Goal: Information Seeking & Learning: Learn about a topic

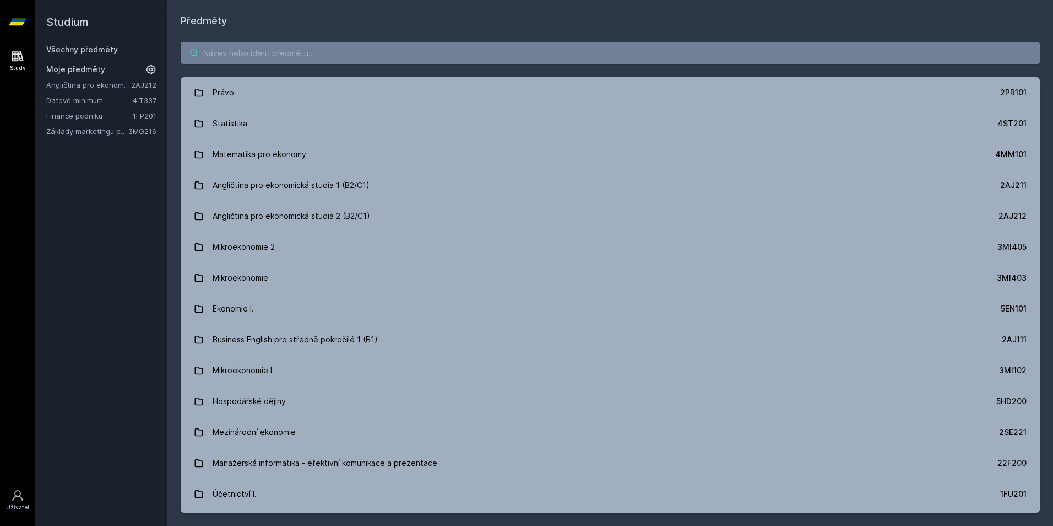
click at [461, 59] on input "search" at bounding box center [611, 53] width 860 height 22
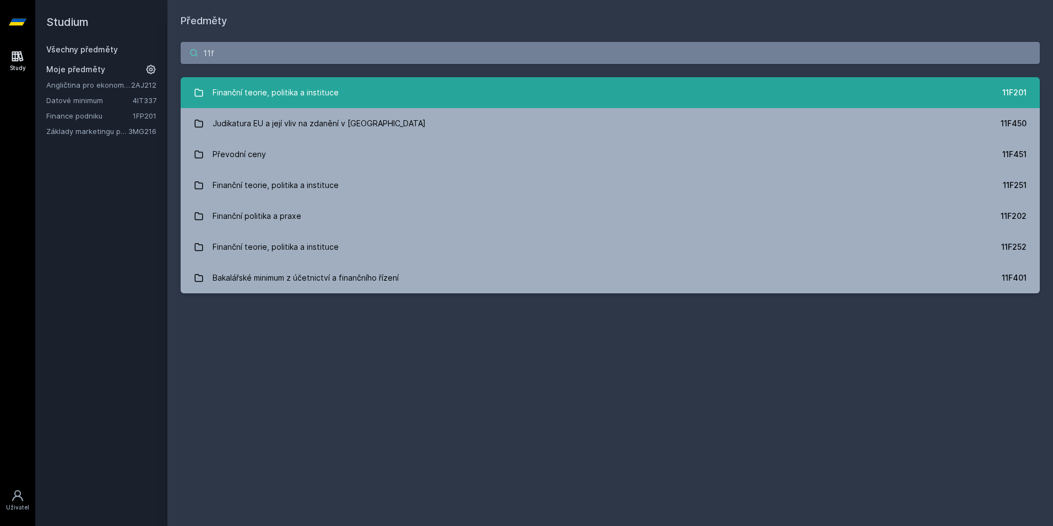
type input "11f"
click at [974, 80] on link "Finanční teorie, politika a instituce 11F201" at bounding box center [611, 92] width 860 height 31
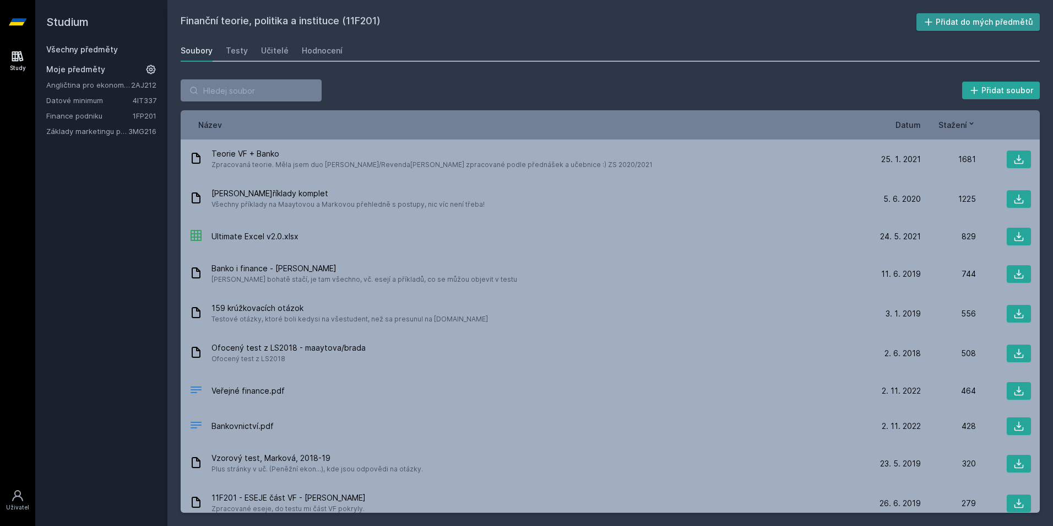
click at [942, 18] on button "Přidat do mých předmětů" at bounding box center [979, 22] width 124 height 18
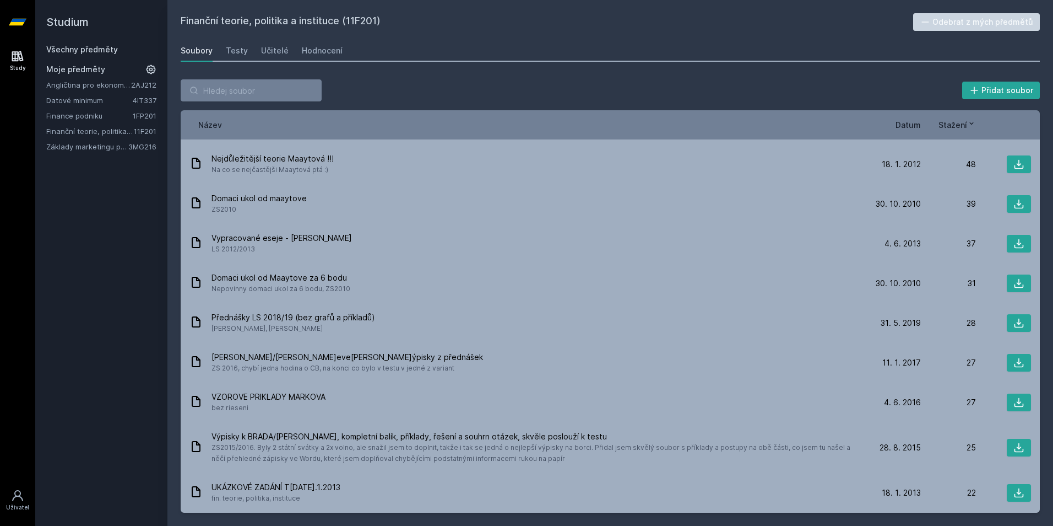
scroll to position [810, 0]
click at [278, 46] on div "Učitelé" at bounding box center [275, 50] width 28 height 11
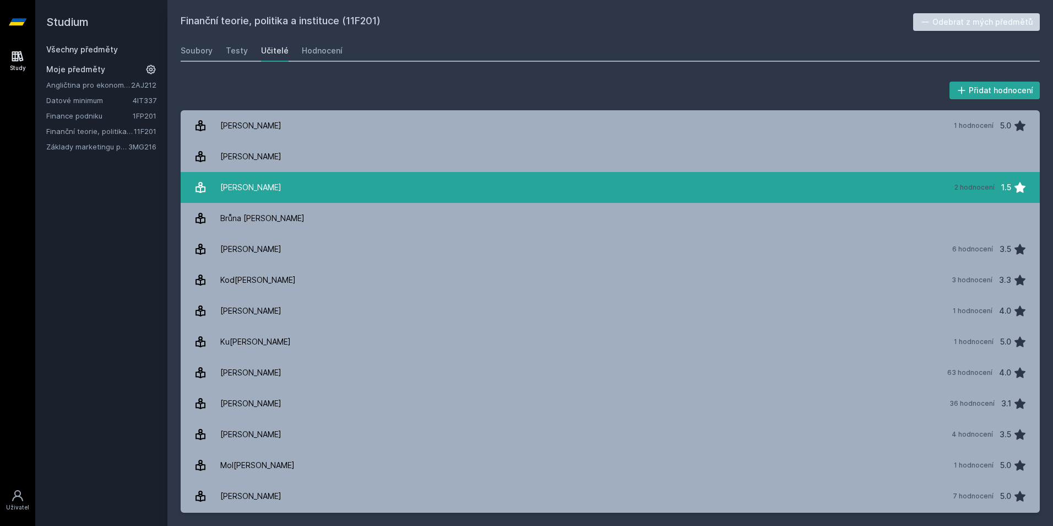
click at [784, 183] on link "[PERSON_NAME] 2 hodnocení 1.5" at bounding box center [611, 187] width 860 height 31
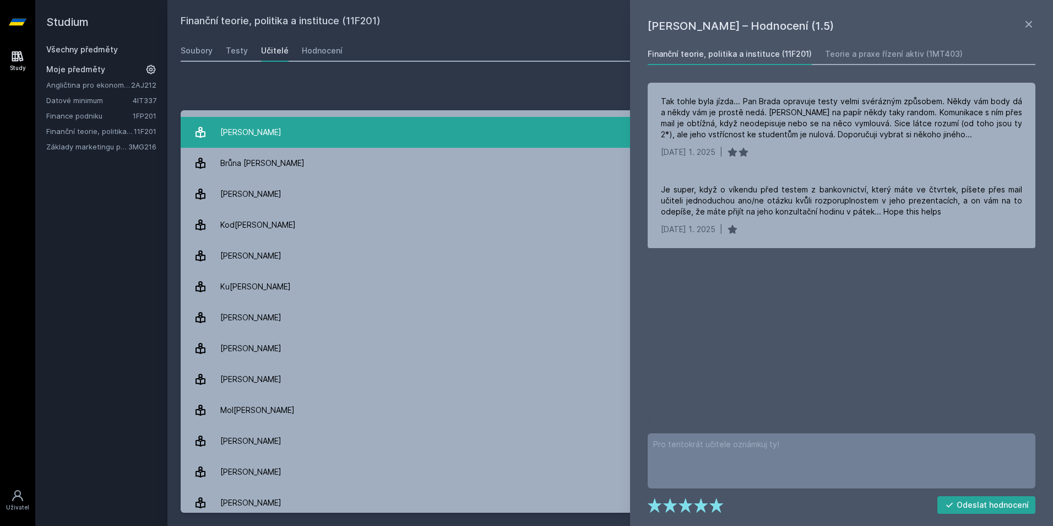
scroll to position [60, 0]
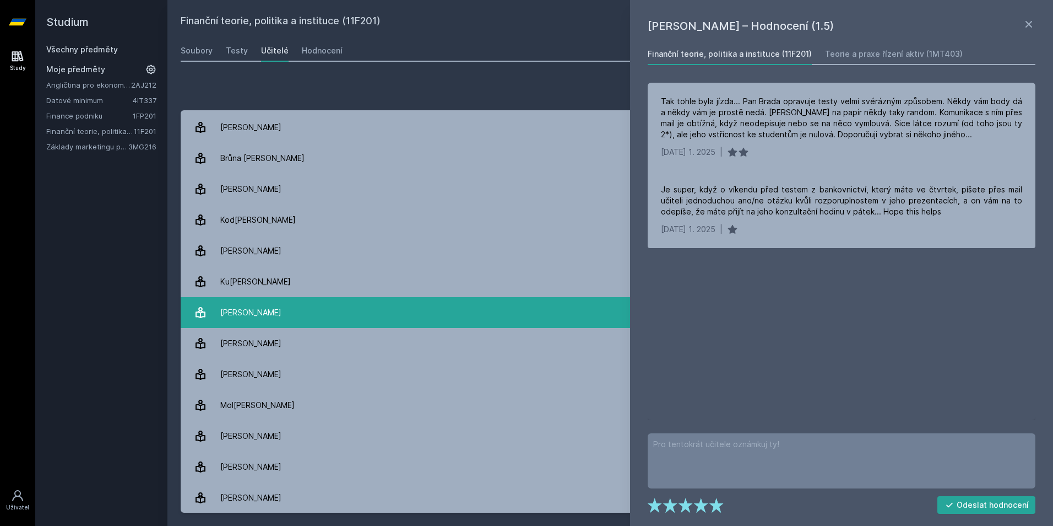
click at [332, 316] on link "[PERSON_NAME] 63 hodnocení 4.0" at bounding box center [611, 312] width 860 height 31
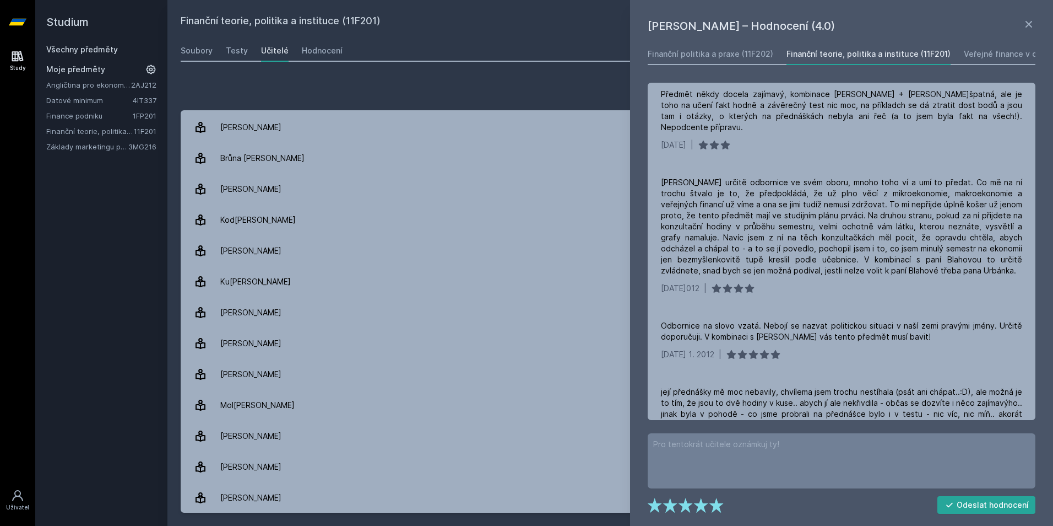
scroll to position [2361, 0]
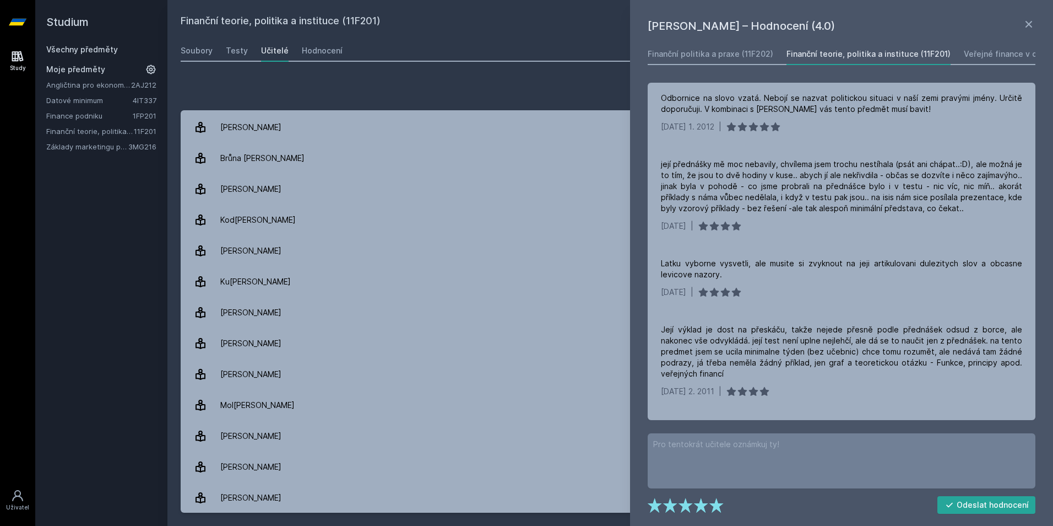
click at [508, 73] on div "Přidat hodnocení [PERSON_NAME]dnocení (4.0) Finanční politika a praxe (11F202) …" at bounding box center [610, 296] width 886 height 460
click at [1029, 19] on icon at bounding box center [1029, 24] width 13 height 13
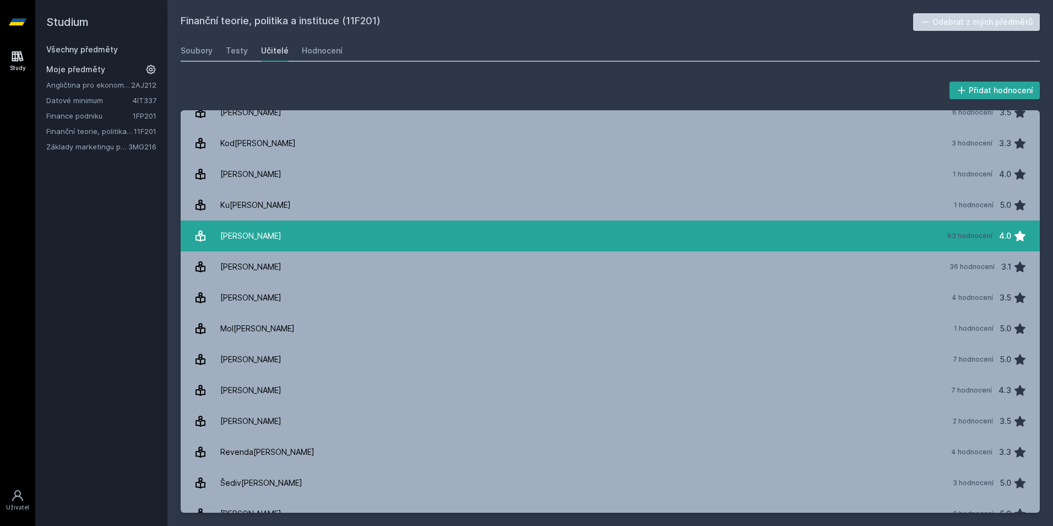
scroll to position [215, 0]
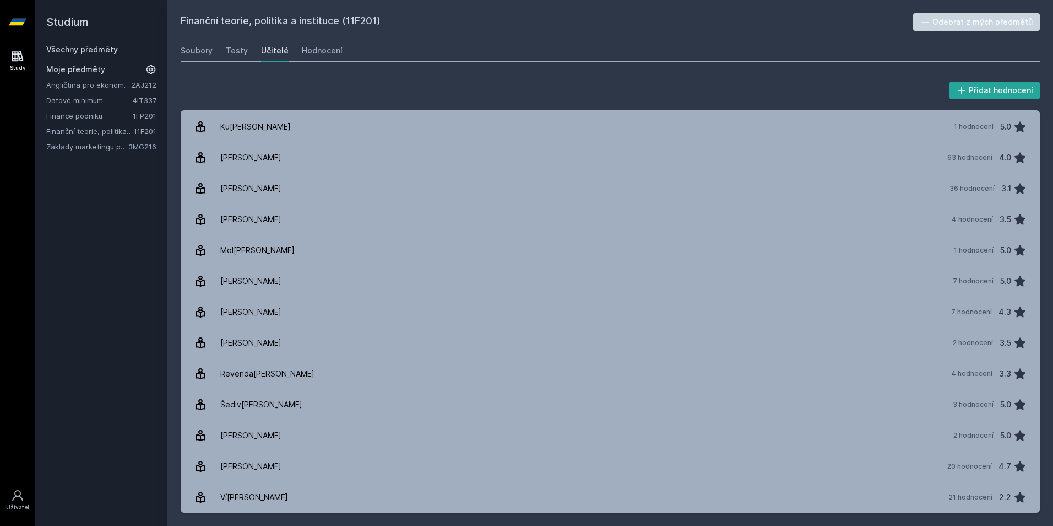
click at [126, 145] on link "Základy marketingu pro informatiky a statistiky" at bounding box center [87, 146] width 82 height 11
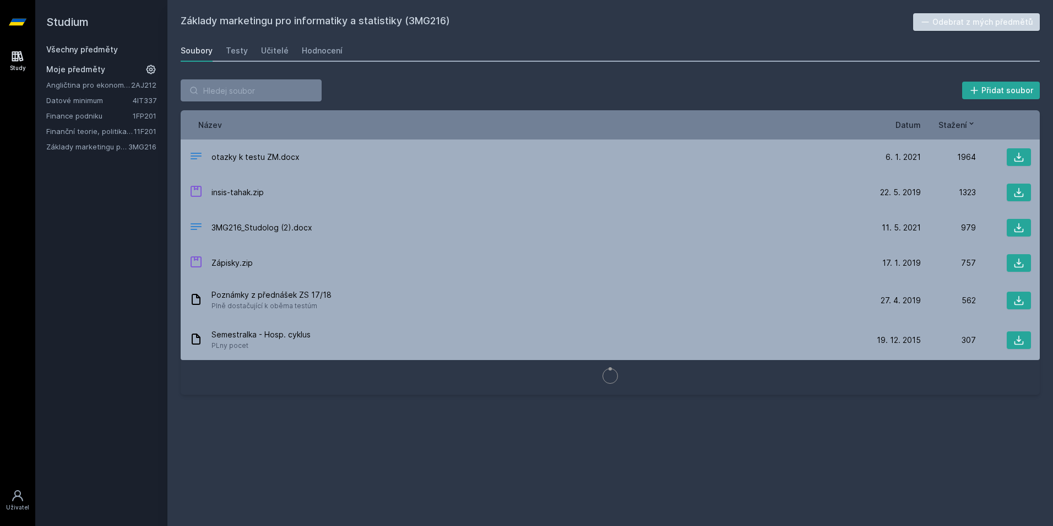
click at [1003, 19] on button "Odebrat z mých předmětů" at bounding box center [977, 22] width 127 height 18
click at [96, 123] on div "Angličtina pro ekonomická studia 2 (B2/C1) 2AJ212 Datové minimum 4IT337 Finance…" at bounding box center [101, 107] width 110 height 57
click at [92, 118] on link "Finance podniku" at bounding box center [89, 115] width 87 height 11
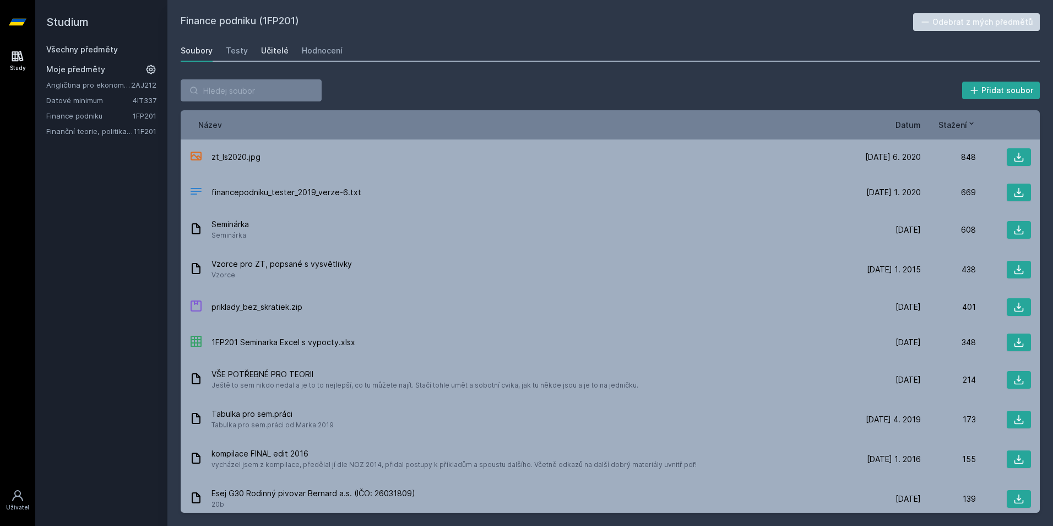
click at [284, 45] on link "Učitelé" at bounding box center [275, 51] width 28 height 22
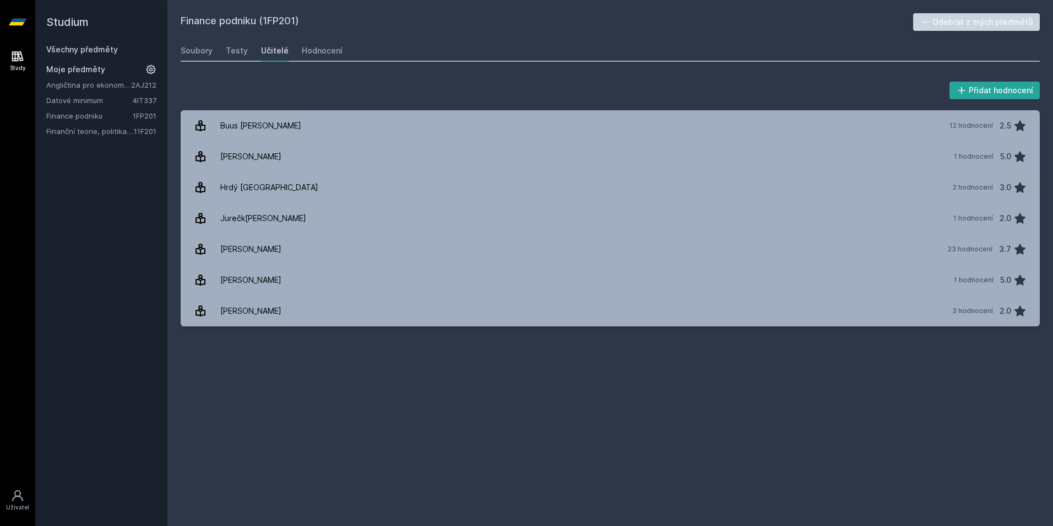
click at [988, 22] on button "Odebrat z mých předmětů" at bounding box center [977, 22] width 127 height 18
click at [111, 107] on div "Angličtina pro ekonomická studia 2 (B2/C1) 2AJ212 Datové minimum 4IT337 Finančn…" at bounding box center [101, 100] width 110 height 42
click at [106, 90] on link "Angličtina pro ekonomická studia 2 (B2/C1)" at bounding box center [88, 84] width 85 height 11
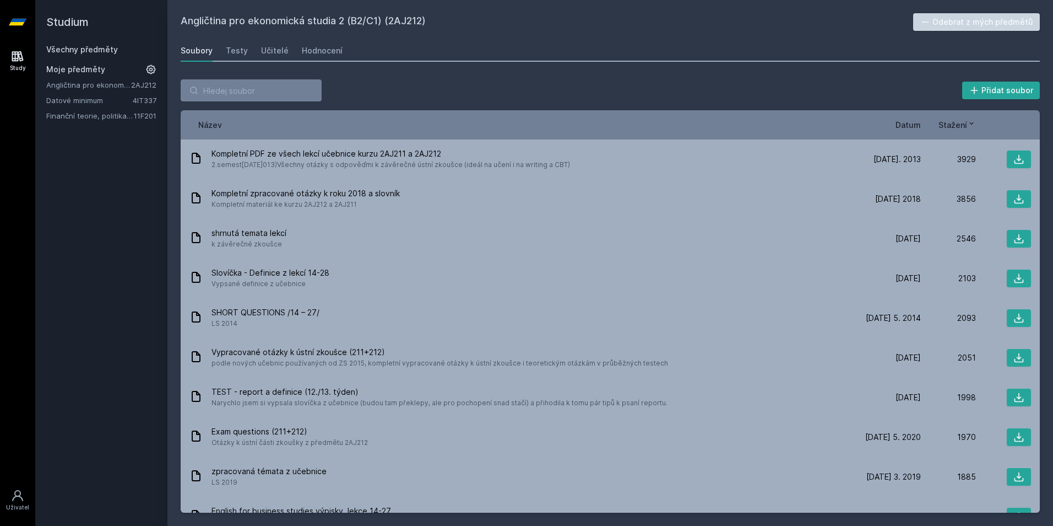
click at [998, 19] on button "Odebrat z mých předmětů" at bounding box center [977, 22] width 127 height 18
click at [98, 84] on link "Datové minimum" at bounding box center [89, 84] width 87 height 11
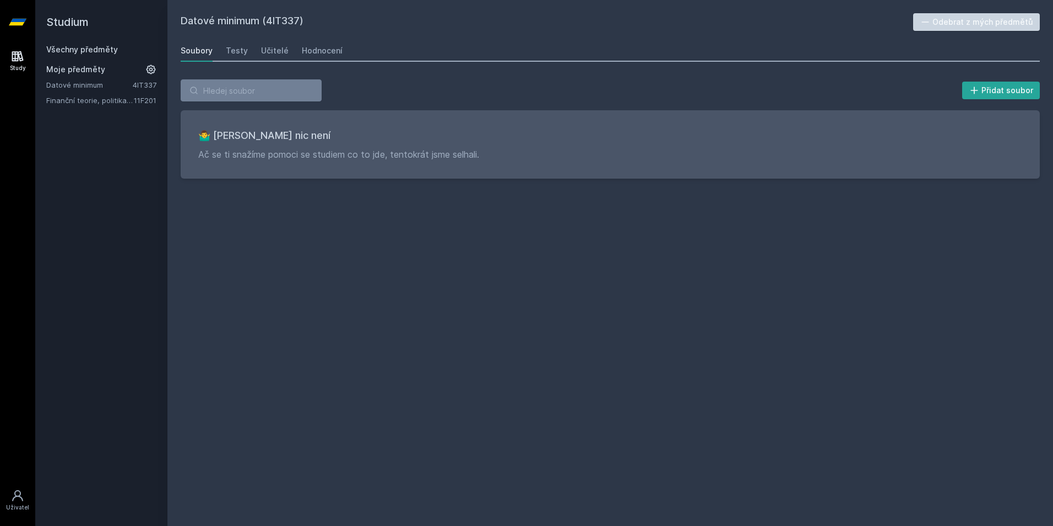
click at [1011, 30] on button "Odebrat z mých předmětů" at bounding box center [977, 22] width 127 height 18
click at [552, 29] on h2 "Datové minimum (4IT337)" at bounding box center [549, 22] width 736 height 18
click at [87, 47] on link "Všechny předměty" at bounding box center [82, 49] width 72 height 9
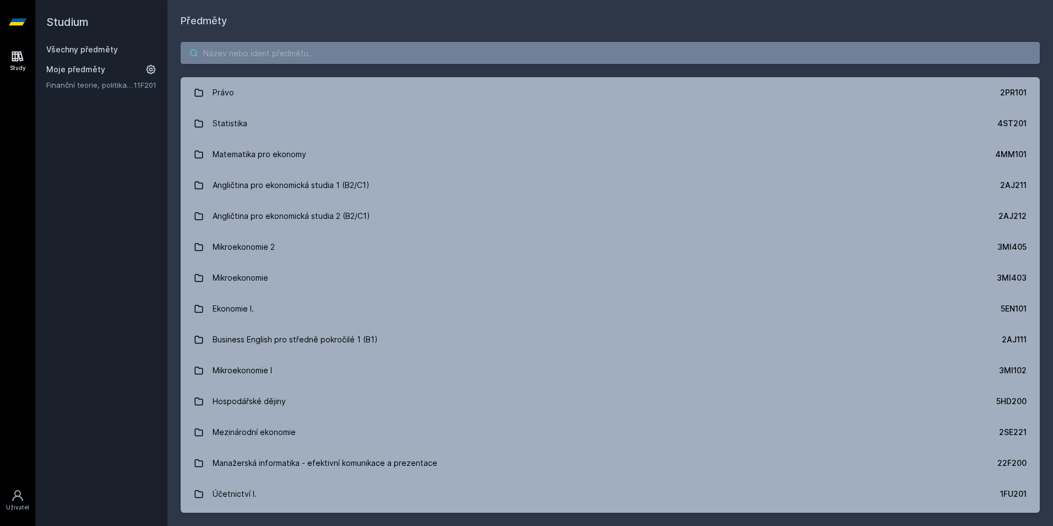
click at [445, 56] on input "search" at bounding box center [611, 53] width 860 height 22
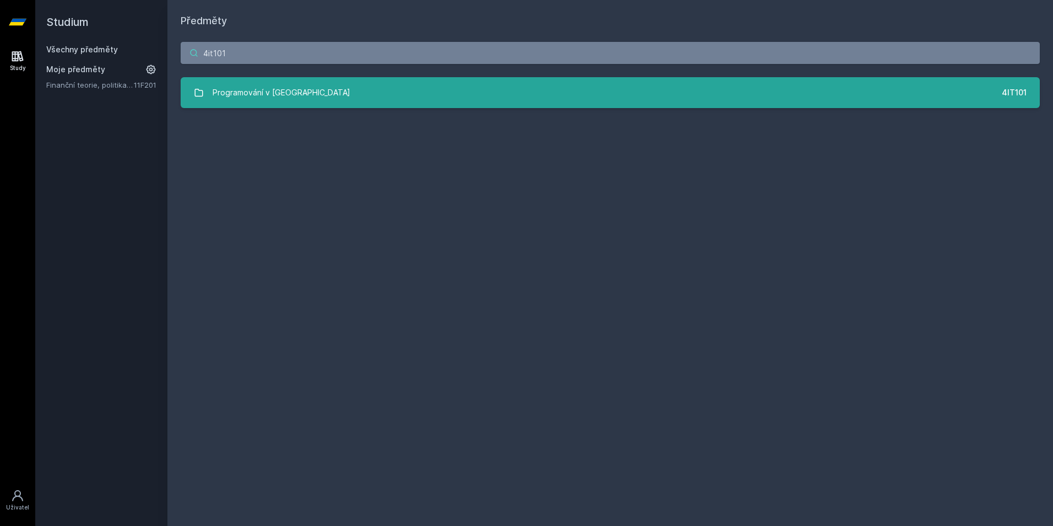
type input "4it101"
click at [728, 106] on link "Programování v Javě 4IT101" at bounding box center [611, 92] width 860 height 31
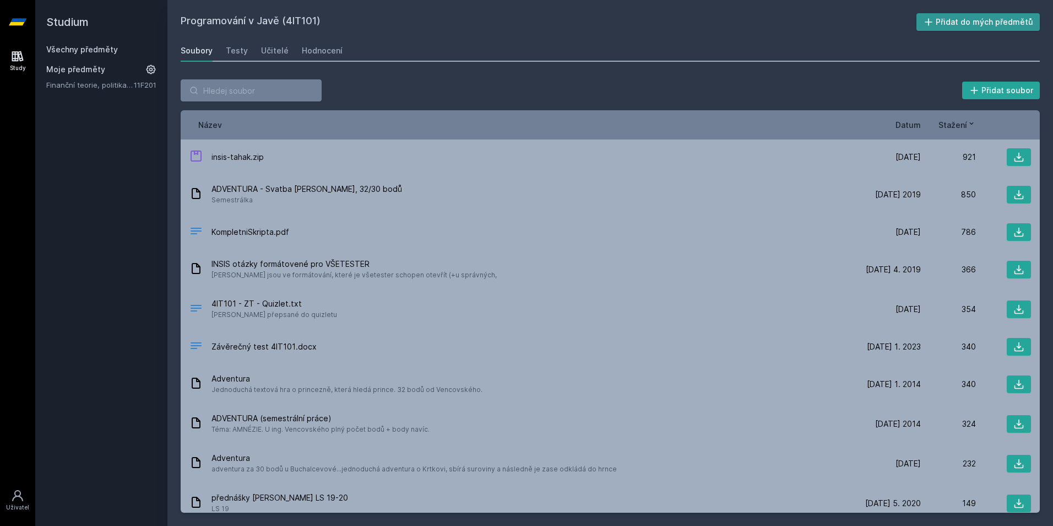
click at [954, 21] on button "Přidat do mých předmětů" at bounding box center [979, 22] width 124 height 18
click at [267, 58] on link "Učitelé" at bounding box center [275, 51] width 28 height 22
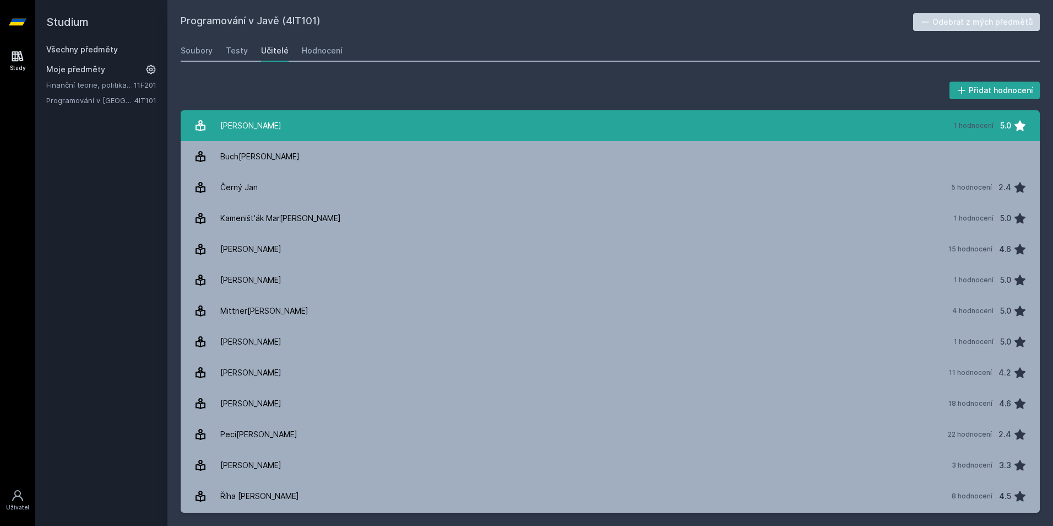
scroll to position [153, 0]
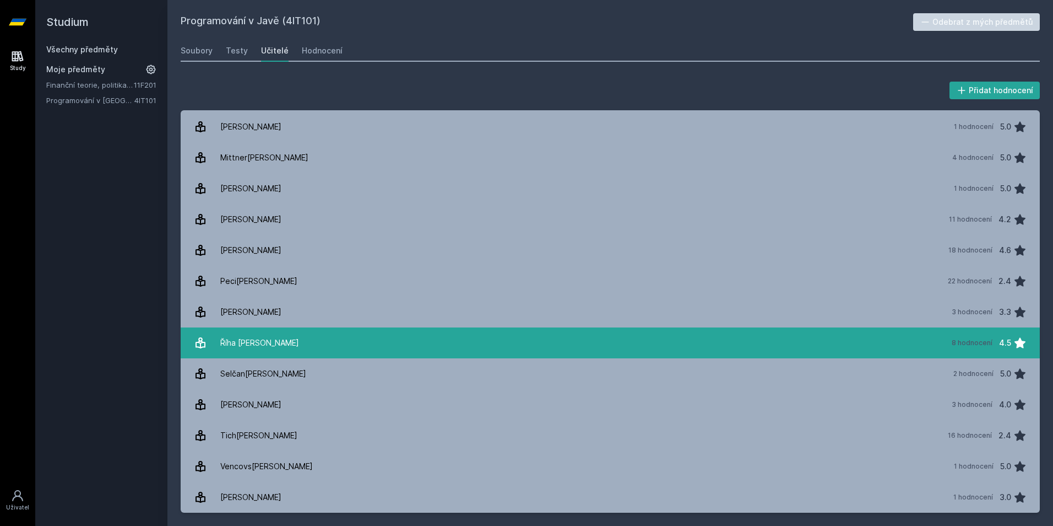
click at [682, 351] on link "[DATE][PERSON_NAME] 8 hodnocení 4.5" at bounding box center [611, 342] width 860 height 31
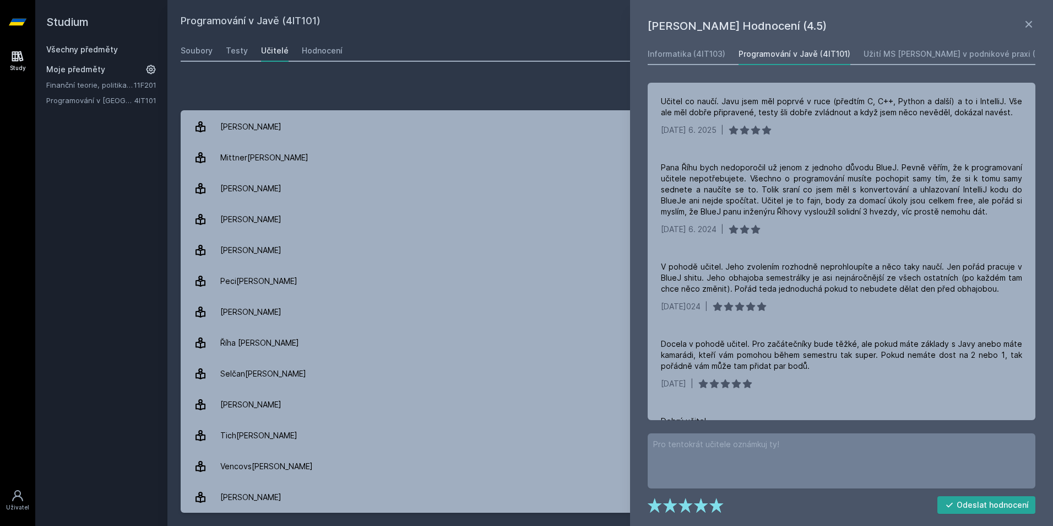
click at [323, 75] on div "Přidat hodnocení [PERSON_NAME] – Hodnocení (4.5) Informatika (4IT103) Programov…" at bounding box center [610, 296] width 886 height 460
click at [21, 63] on link "Study" at bounding box center [17, 61] width 31 height 34
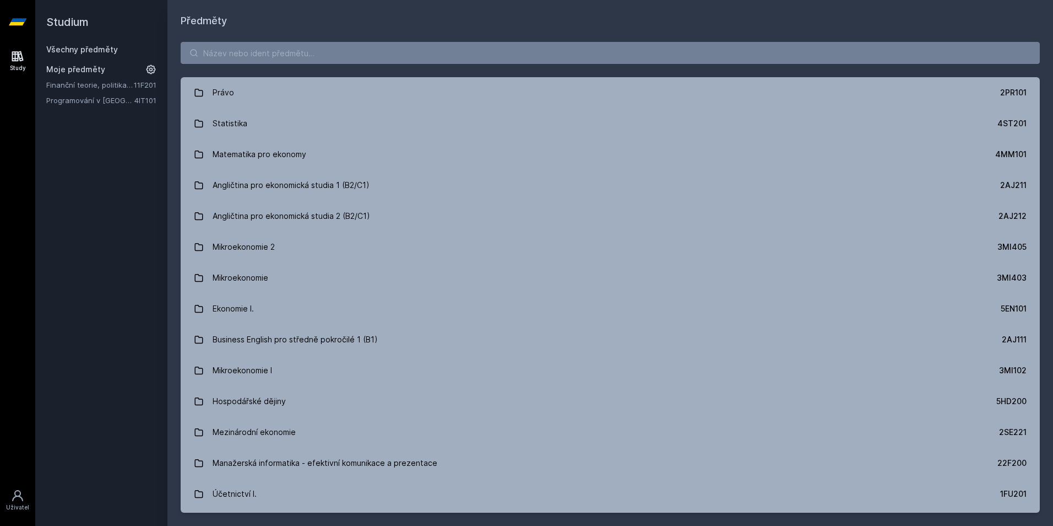
click at [71, 51] on link "Všechny předměty" at bounding box center [82, 49] width 72 height 9
click at [236, 50] on input "search" at bounding box center [611, 53] width 860 height 22
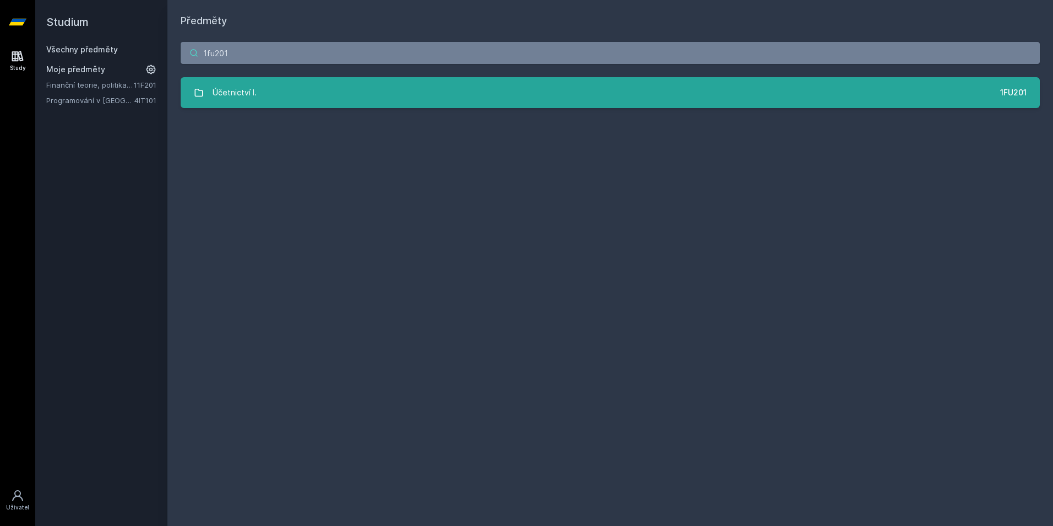
type input "1fu201"
click at [345, 85] on link "Účetnictví I. 1FU201" at bounding box center [611, 92] width 860 height 31
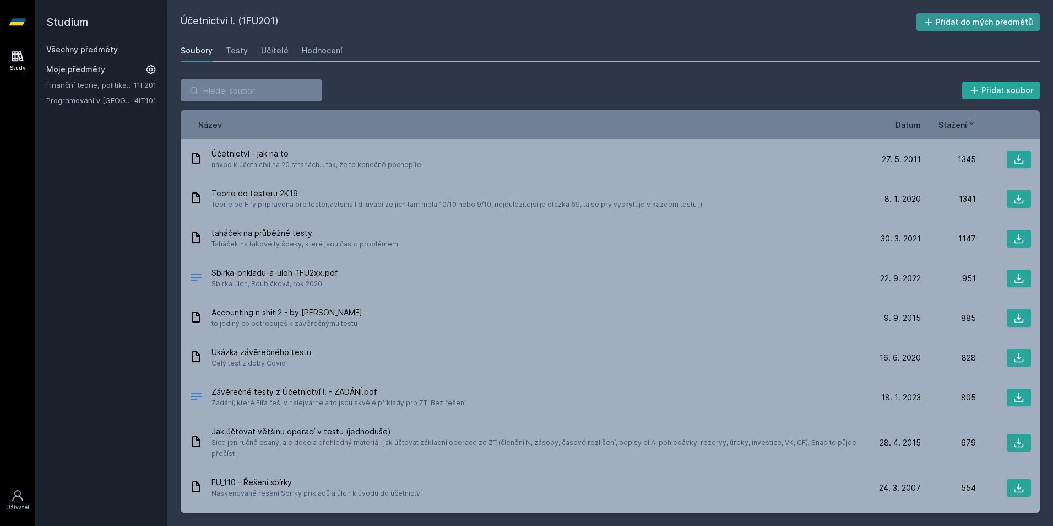
click at [970, 16] on button "Přidat do mých předmětů" at bounding box center [979, 22] width 124 height 18
click at [275, 55] on div "Učitelé" at bounding box center [275, 50] width 28 height 11
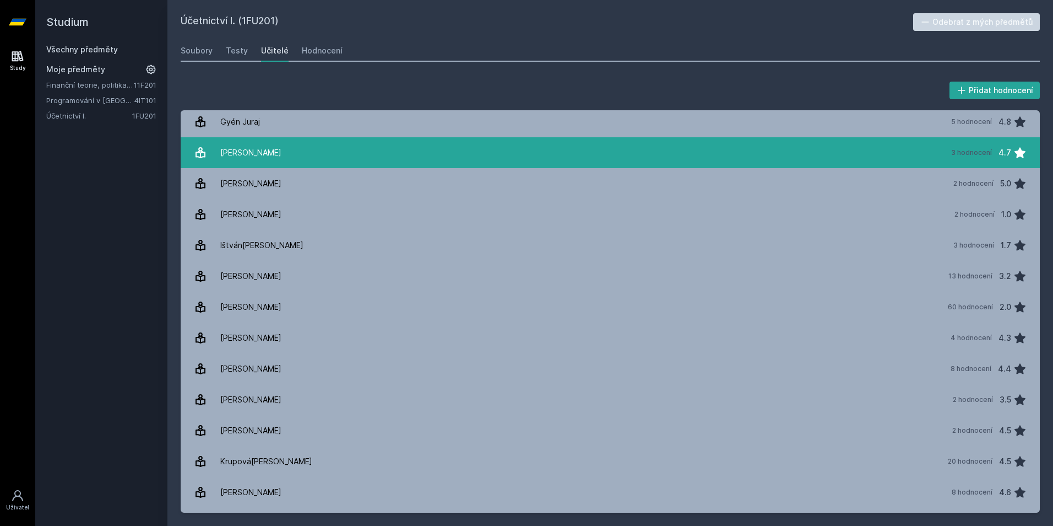
scroll to position [313, 0]
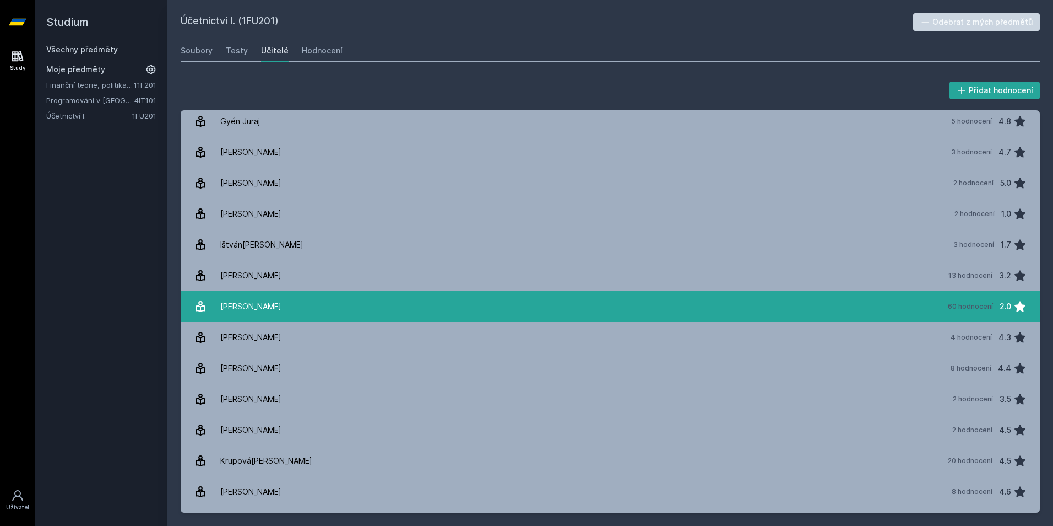
click at [492, 302] on link "Janhubo[PERSON_NAME] 60 hodnocení 2.0" at bounding box center [611, 306] width 860 height 31
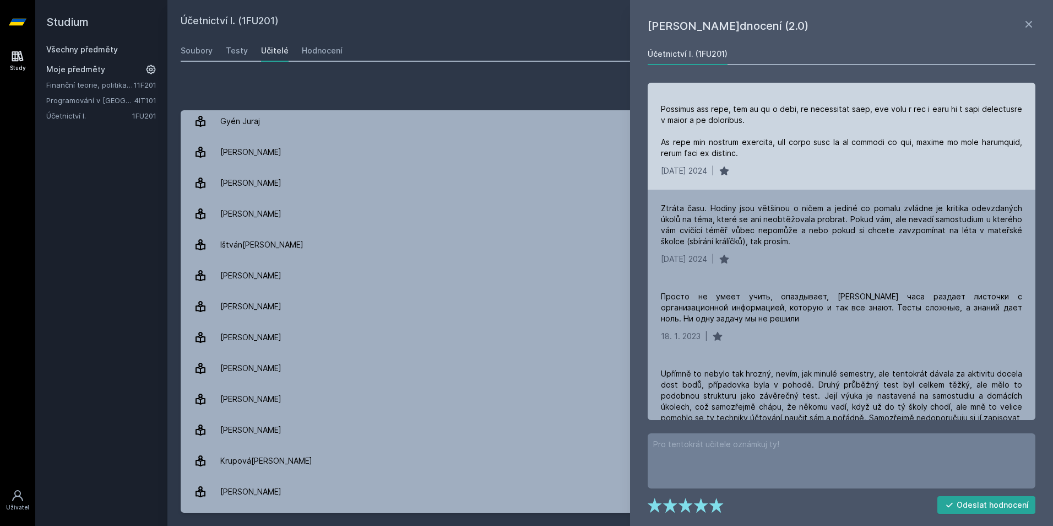
scroll to position [1046, 0]
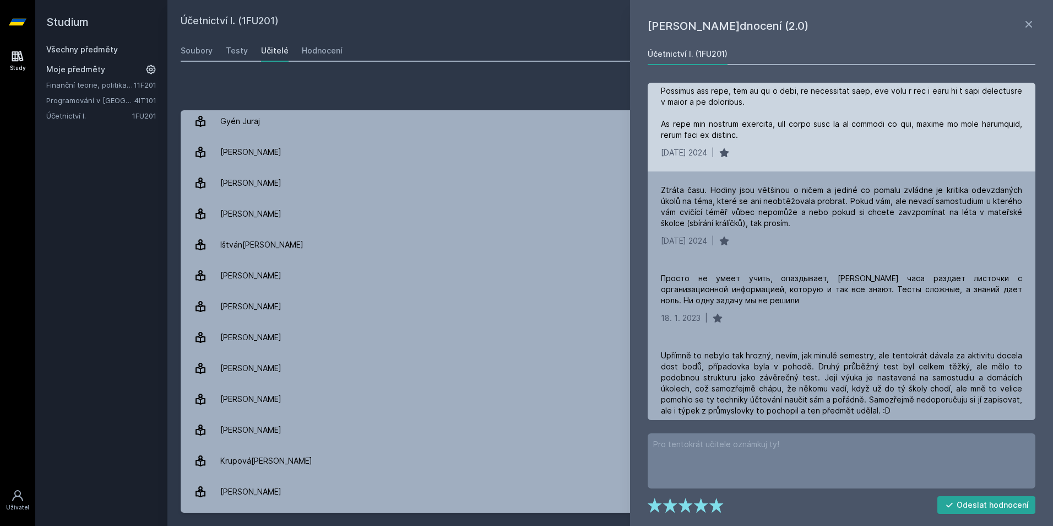
click at [740, 148] on div "[DATE] 2024 |" at bounding box center [841, 152] width 361 height 11
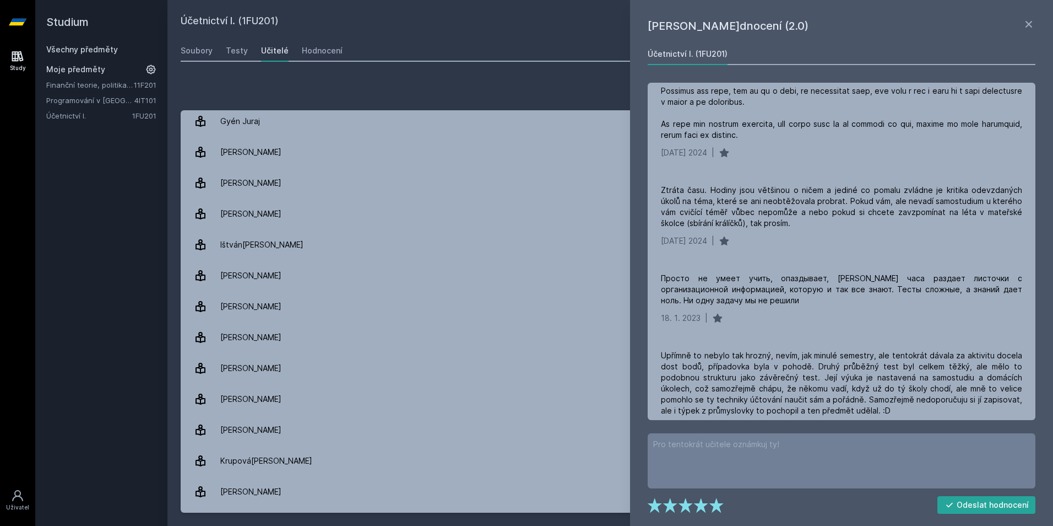
click at [523, 63] on div "Účetnictví I. (1FU201) Odebrat z mých předmětů [GEOGRAPHIC_DATA] Testy Učitelé …" at bounding box center [611, 262] width 860 height 499
click at [1028, 15] on div "[PERSON_NAME]dnocení (2.0) Účetnictví I. (1FU201) [DATE] 1. 2024 | Ztráta času.…" at bounding box center [841, 263] width 423 height 526
click at [1026, 21] on icon at bounding box center [1029, 24] width 7 height 7
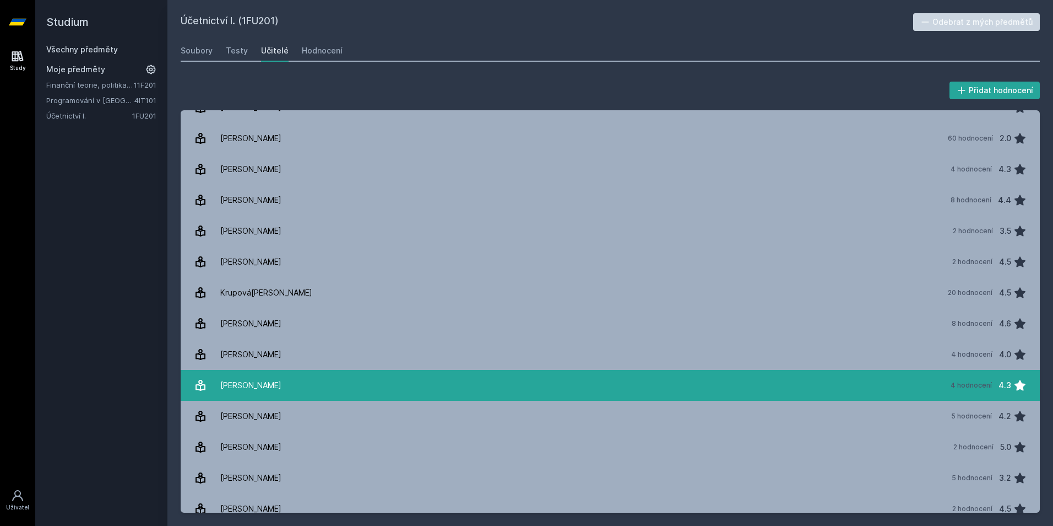
scroll to position [480, 0]
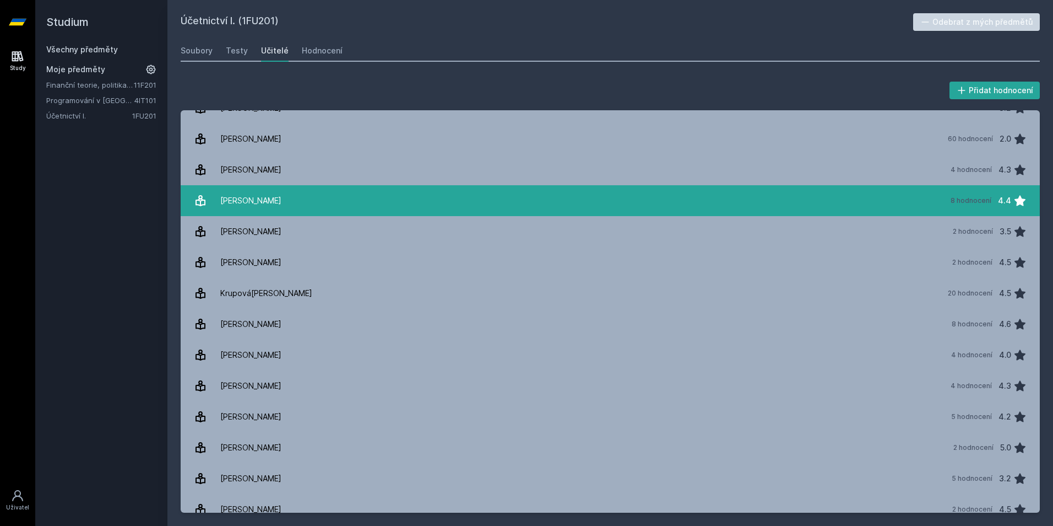
click at [472, 195] on link "[PERSON_NAME] 8 hodnocení 4.4" at bounding box center [611, 200] width 860 height 31
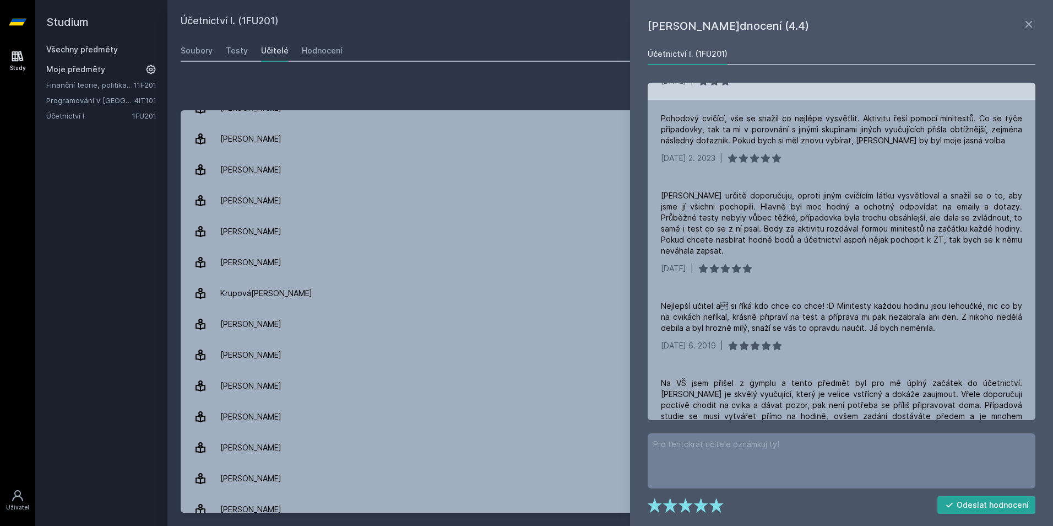
scroll to position [401, 0]
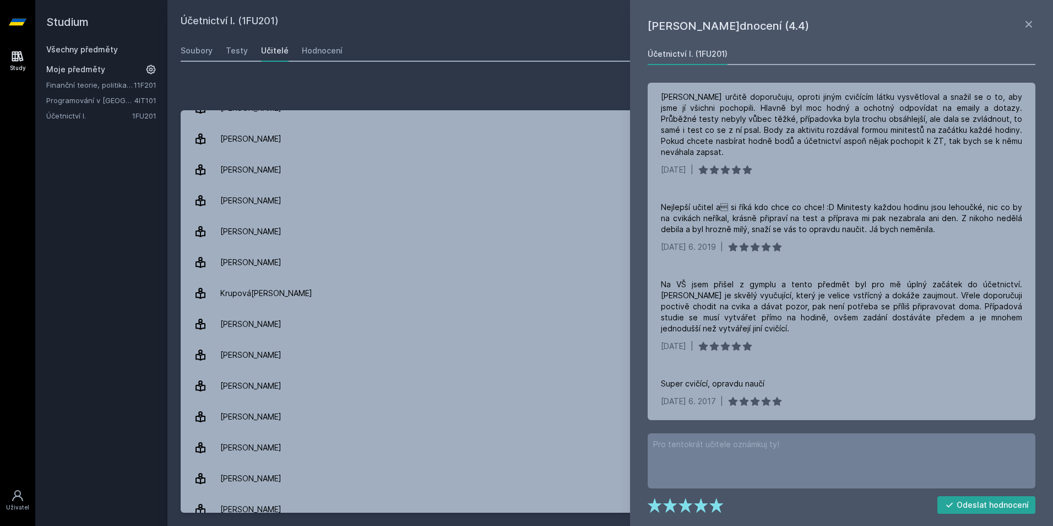
click at [600, 99] on div "Přidat hodnocení" at bounding box center [611, 90] width 860 height 22
click at [1028, 26] on icon at bounding box center [1029, 24] width 7 height 7
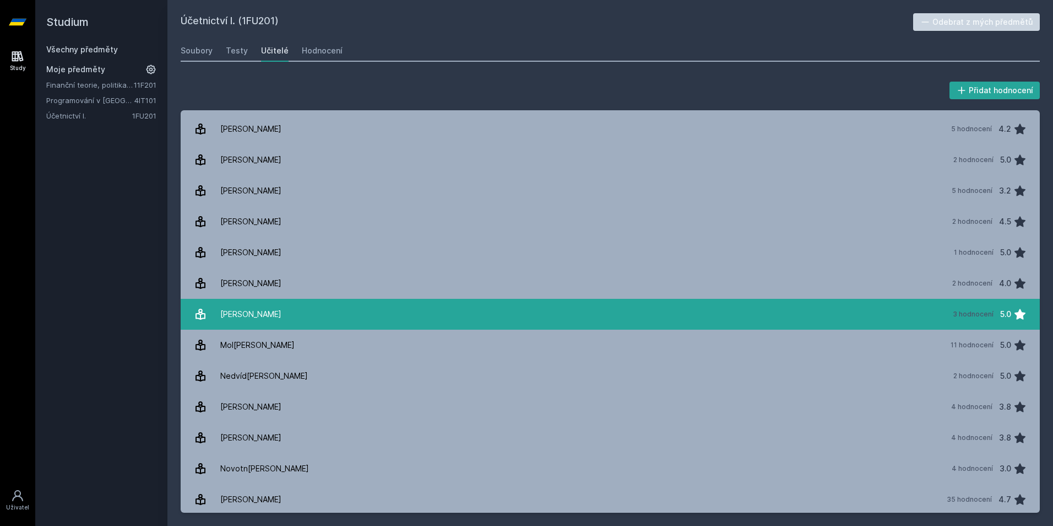
scroll to position [769, 0]
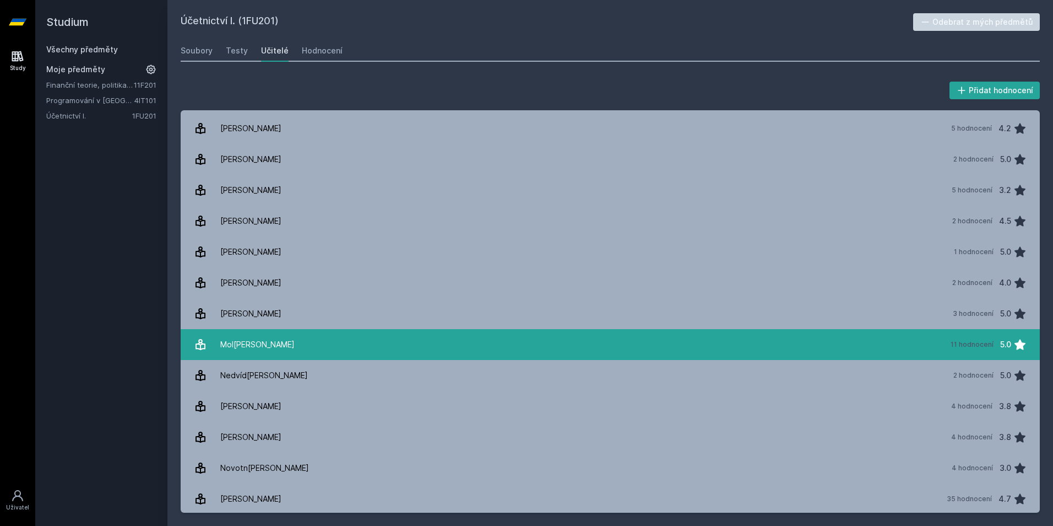
click at [957, 357] on link "[PERSON_NAME][DATE] hodnocení 5.0" at bounding box center [611, 344] width 860 height 31
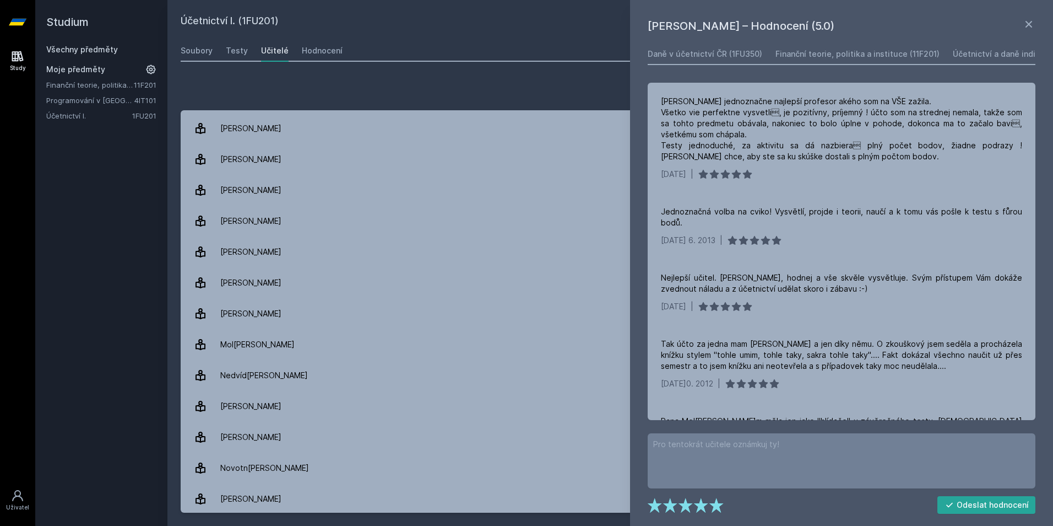
click at [1036, 25] on div "[PERSON_NAME]– Hodnocení (5.0) Daně v účetnictví ČR (1FU350) Finanční teorie, p…" at bounding box center [841, 263] width 423 height 526
click at [1033, 26] on icon at bounding box center [1029, 24] width 13 height 13
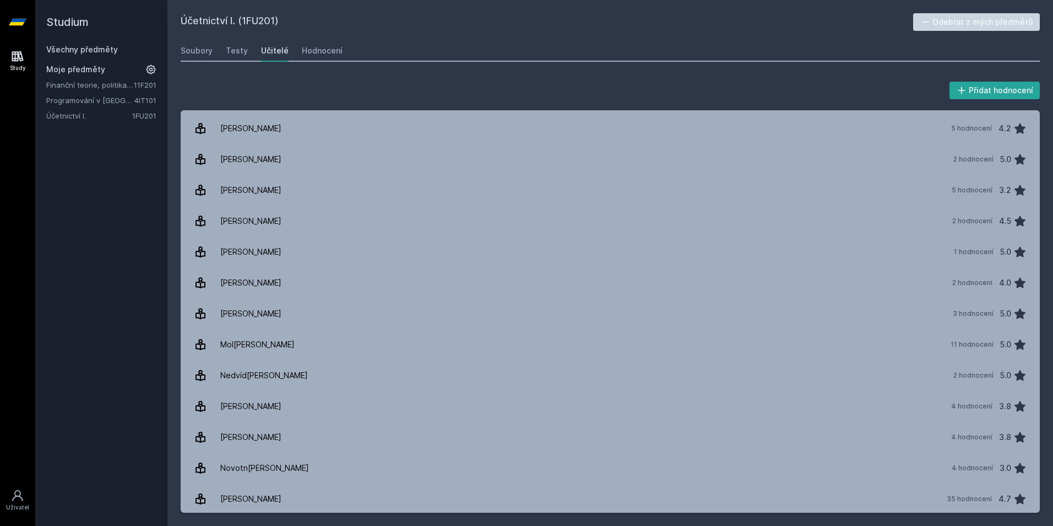
click at [14, 55] on icon at bounding box center [18, 56] width 12 height 10
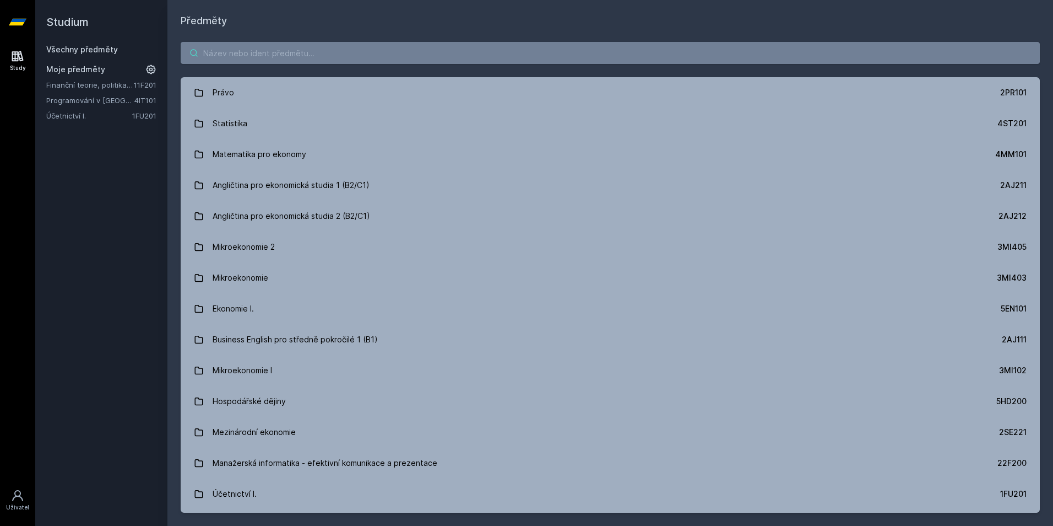
click at [745, 63] on input "search" at bounding box center [611, 53] width 860 height 22
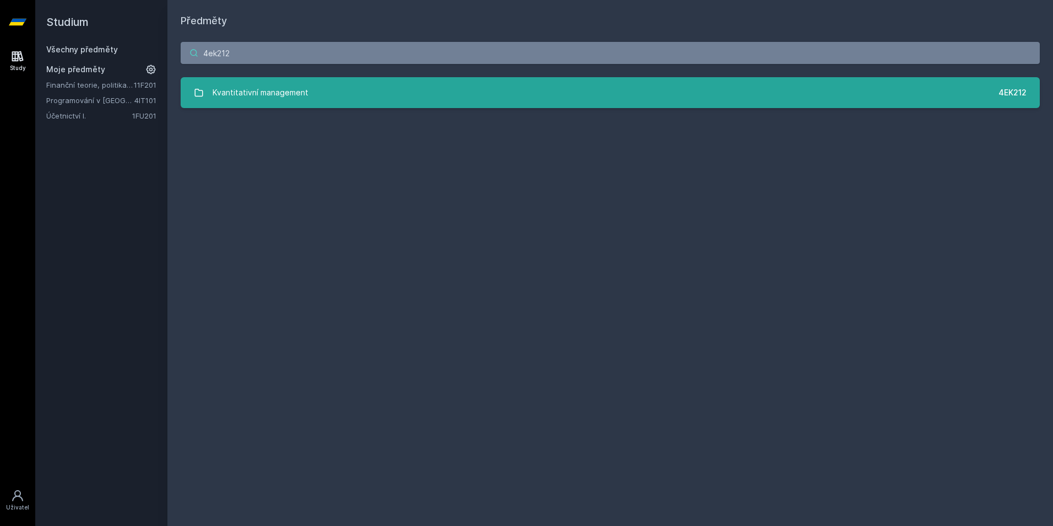
type input "4ek212"
click at [526, 90] on link "Kvantitativní management 4EK212" at bounding box center [611, 92] width 860 height 31
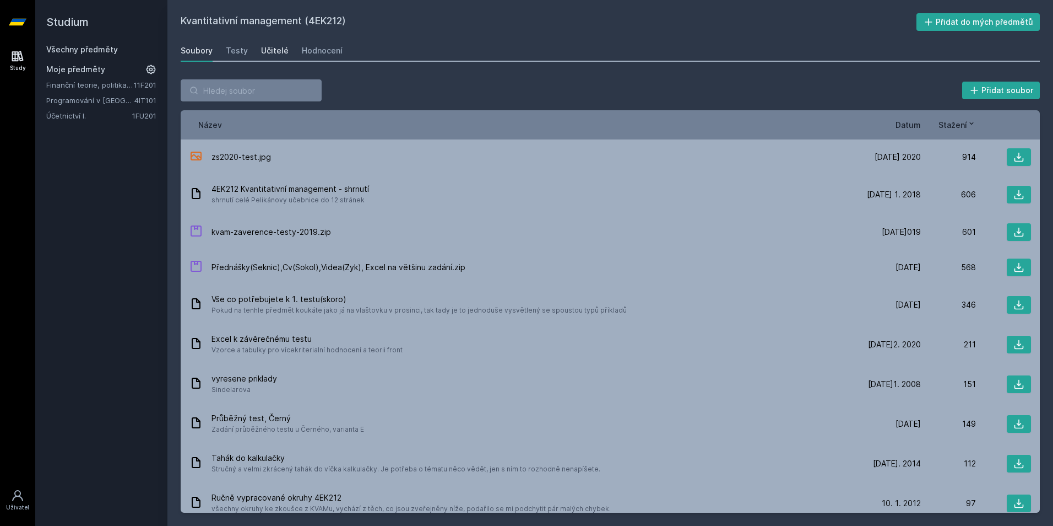
click at [266, 58] on link "Učitelé" at bounding box center [275, 51] width 28 height 22
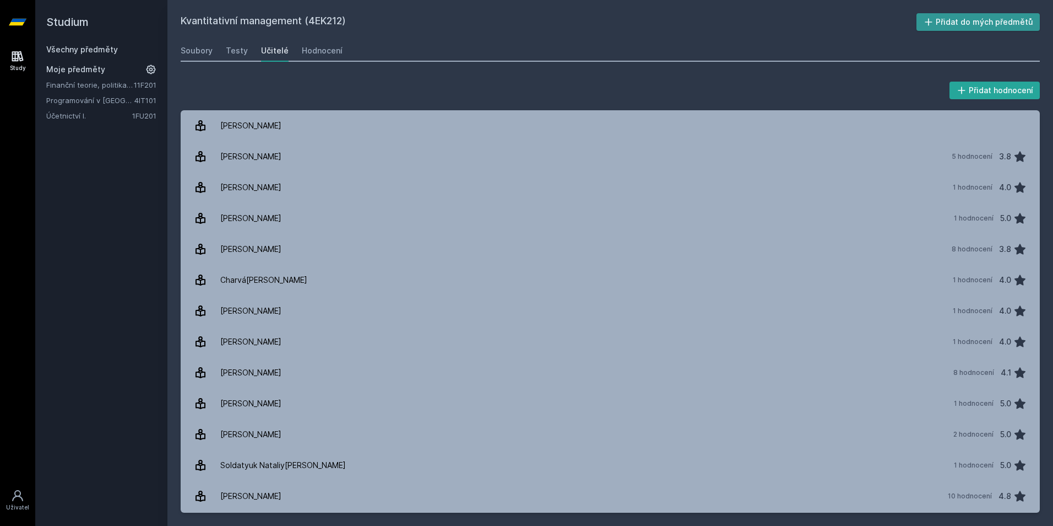
click at [945, 24] on button "Přidat do mých předmětů" at bounding box center [979, 22] width 124 height 18
click at [98, 48] on link "Všechny předměty" at bounding box center [82, 49] width 72 height 9
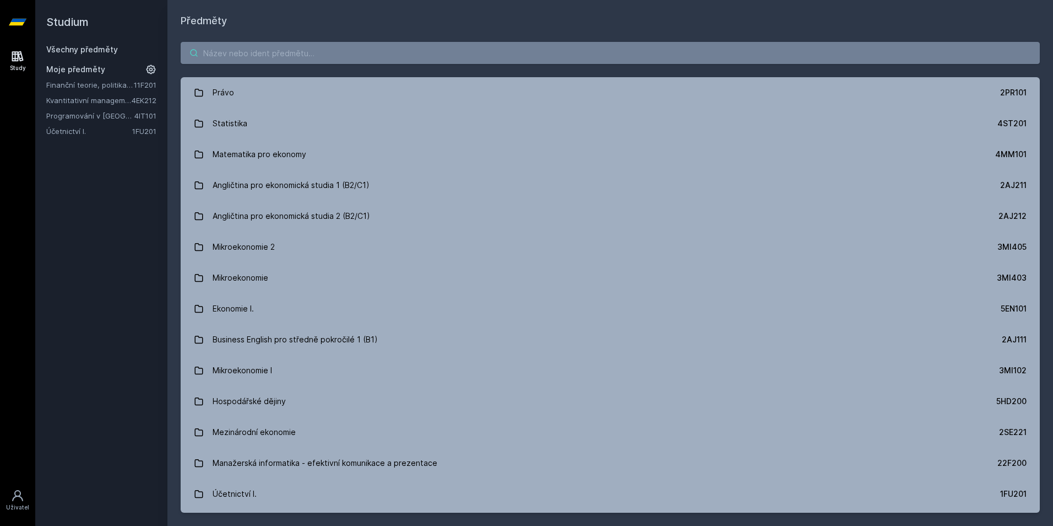
click at [235, 52] on input "search" at bounding box center [611, 53] width 860 height 22
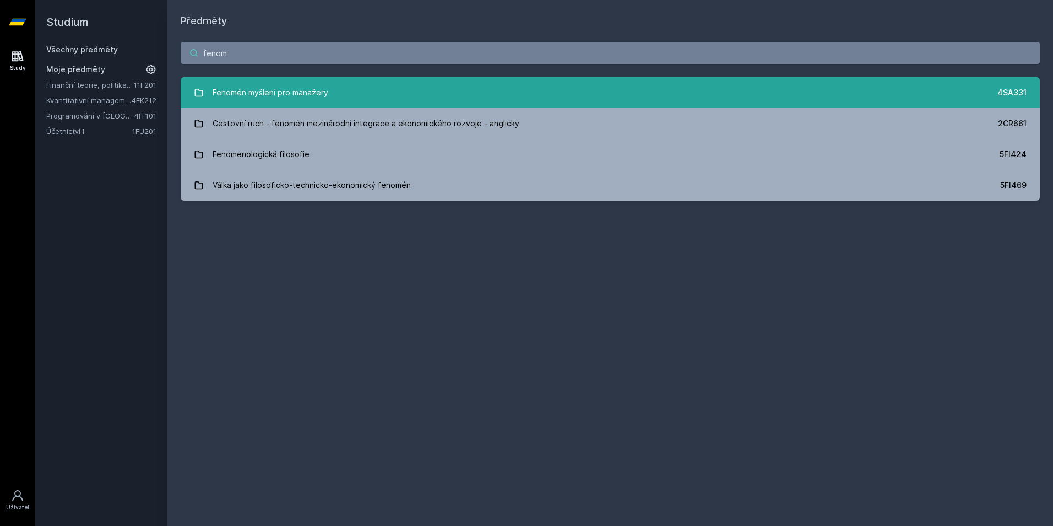
type input "fenom"
click at [826, 81] on link "Fenomén myšlení pro manažery 4SA331" at bounding box center [611, 92] width 860 height 31
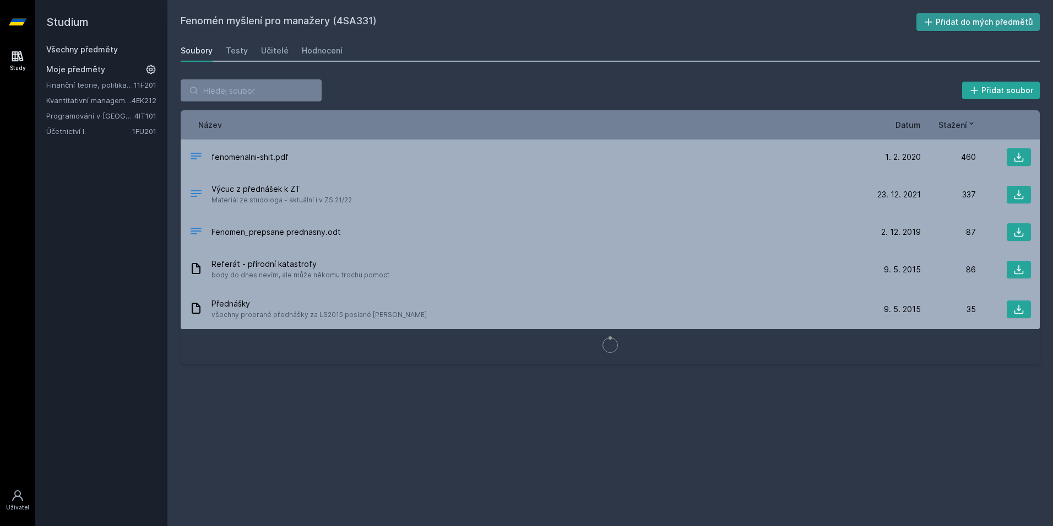
click at [956, 25] on button "Přidat do mých předmětů" at bounding box center [979, 22] width 124 height 18
click at [267, 51] on div "Učitelé" at bounding box center [275, 50] width 28 height 11
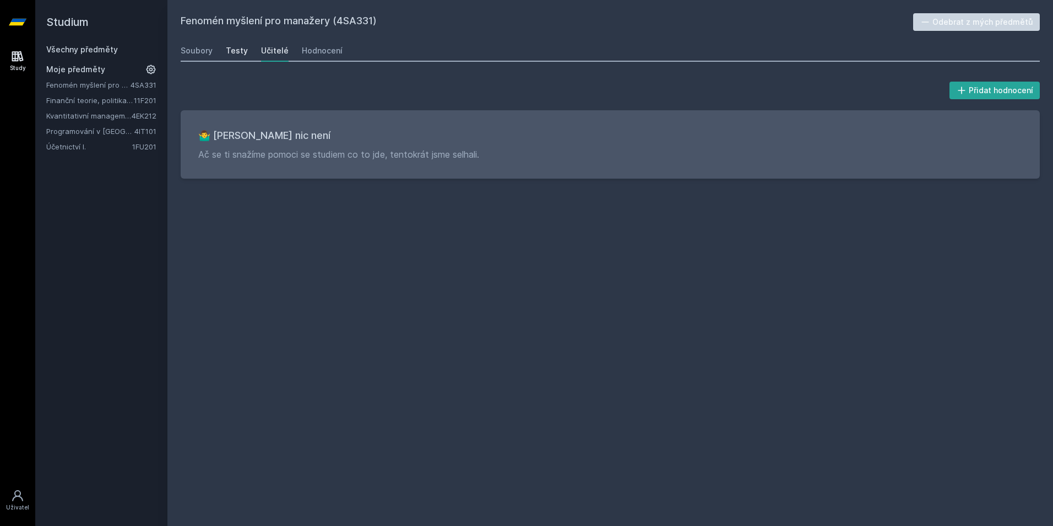
click at [227, 56] on link "Testy" at bounding box center [237, 51] width 22 height 22
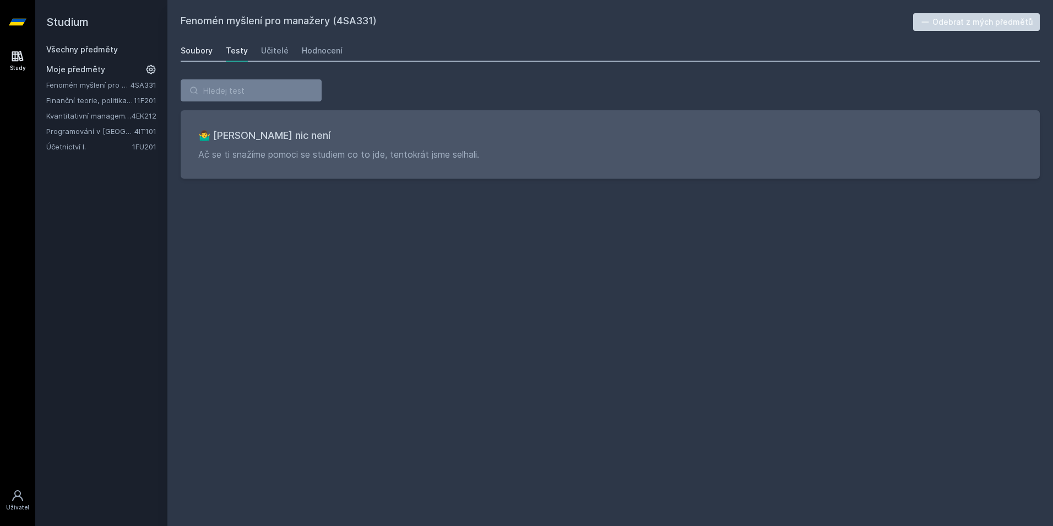
click at [207, 45] on div "Soubory" at bounding box center [197, 50] width 32 height 11
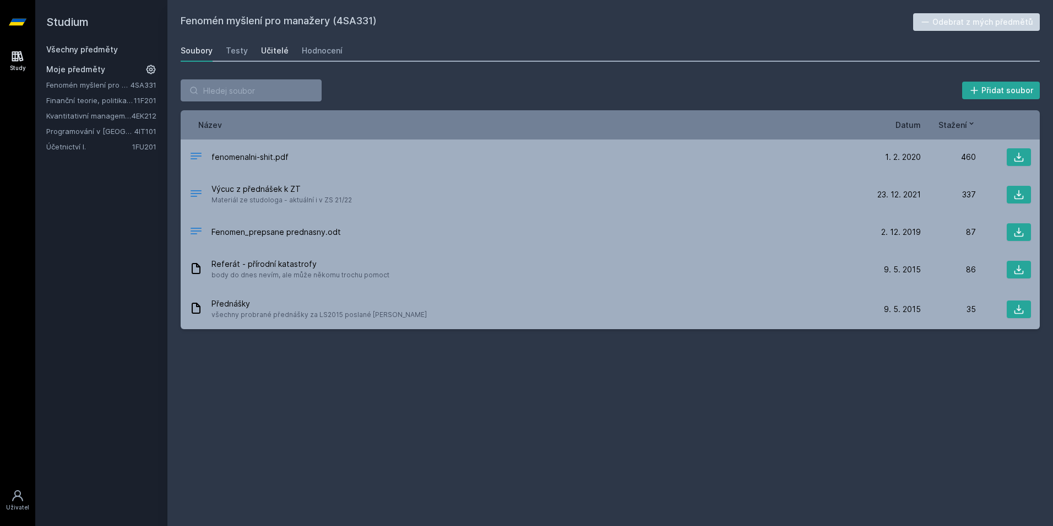
click at [270, 53] on div "Učitelé" at bounding box center [275, 50] width 28 height 11
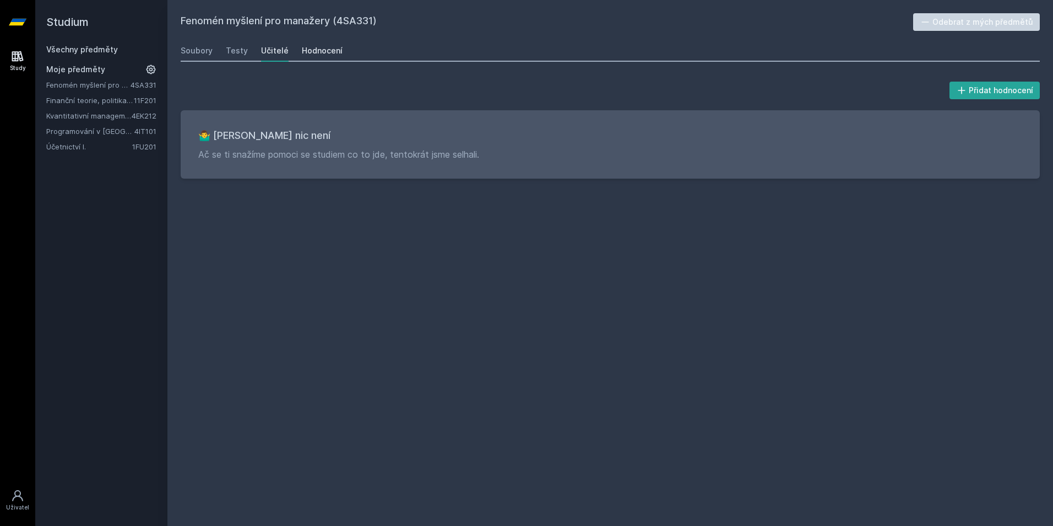
click at [323, 49] on div "Hodnocení" at bounding box center [322, 50] width 41 height 11
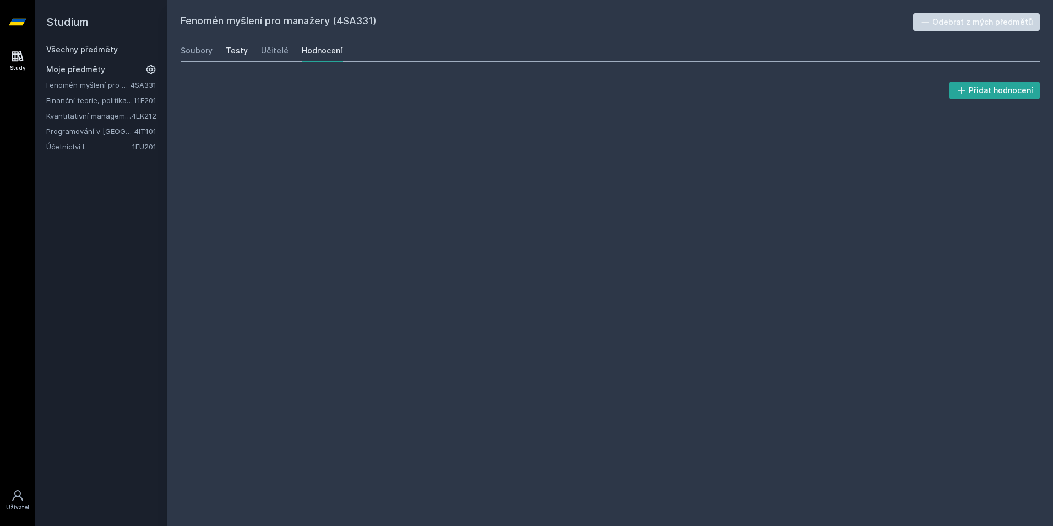
click at [234, 50] on div "Testy" at bounding box center [237, 50] width 22 height 11
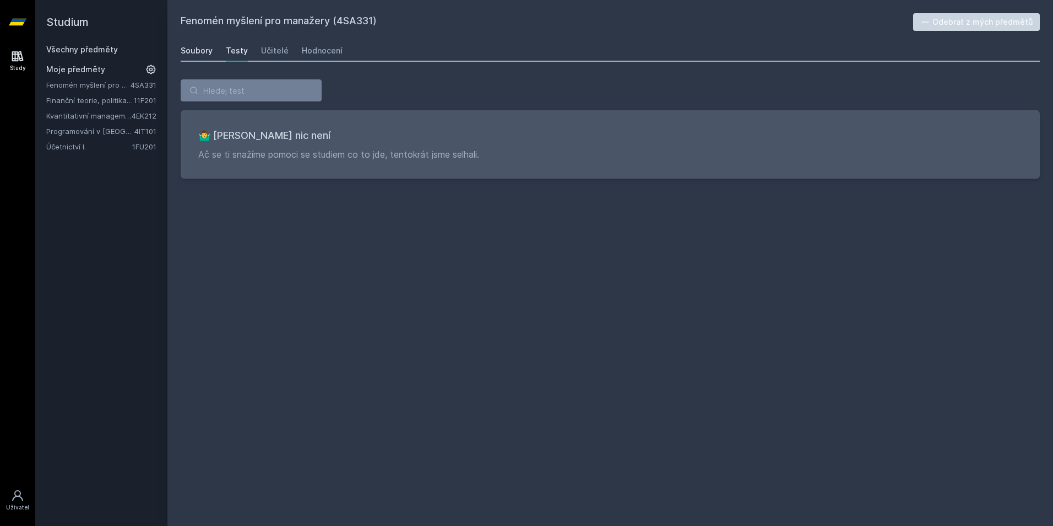
click at [201, 51] on div "Soubory" at bounding box center [197, 50] width 32 height 11
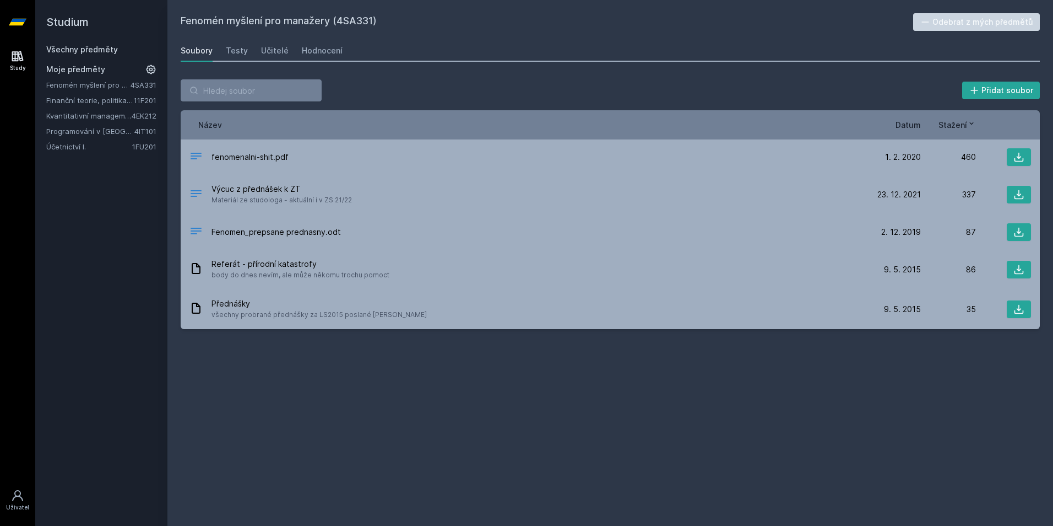
click at [67, 52] on link "Všechny předměty" at bounding box center [82, 49] width 72 height 9
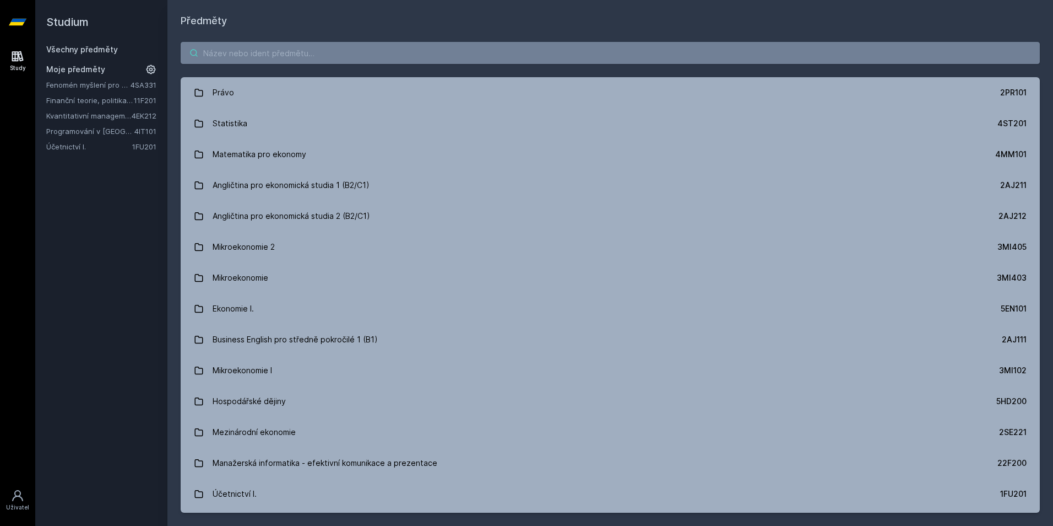
click at [489, 44] on input "search" at bounding box center [611, 53] width 860 height 22
click at [483, 61] on input "search" at bounding box center [611, 53] width 860 height 22
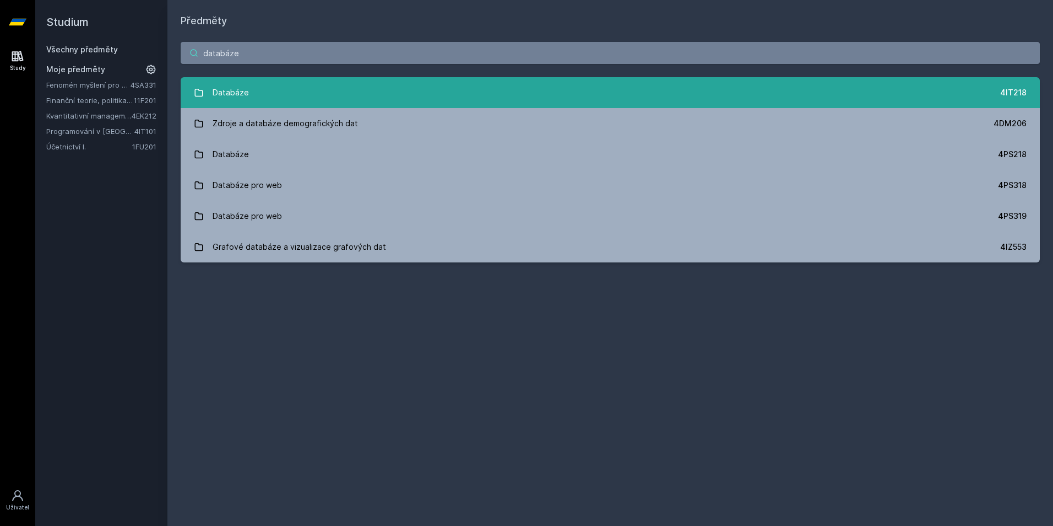
type input "databáze"
click at [441, 107] on link "Databáze 4IT218" at bounding box center [611, 92] width 860 height 31
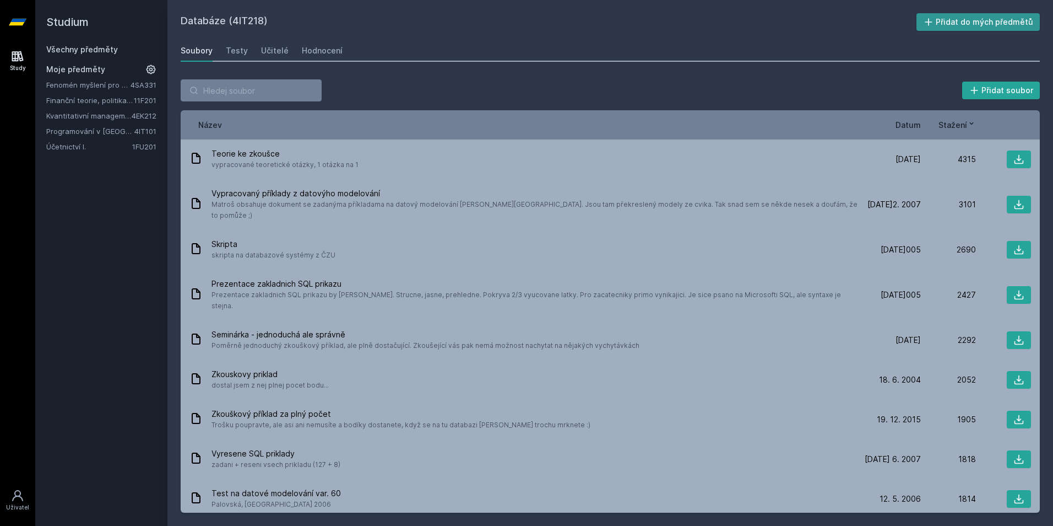
click at [1001, 21] on button "Přidat do mých předmětů" at bounding box center [979, 22] width 124 height 18
click at [262, 47] on div "Učitelé" at bounding box center [275, 50] width 28 height 11
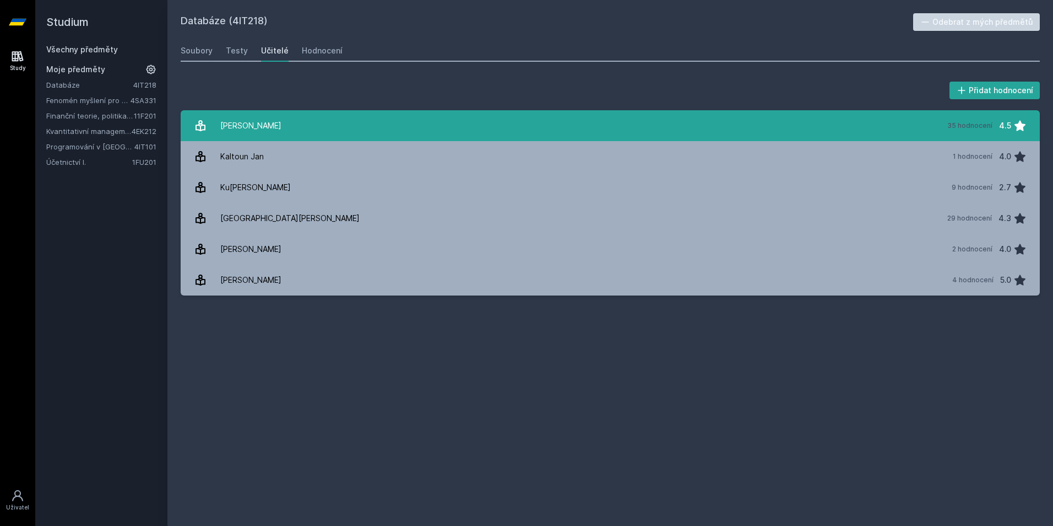
click at [389, 126] on link "Chlapek [PERSON_NAME] 35 hodnocení 4.5" at bounding box center [611, 125] width 860 height 31
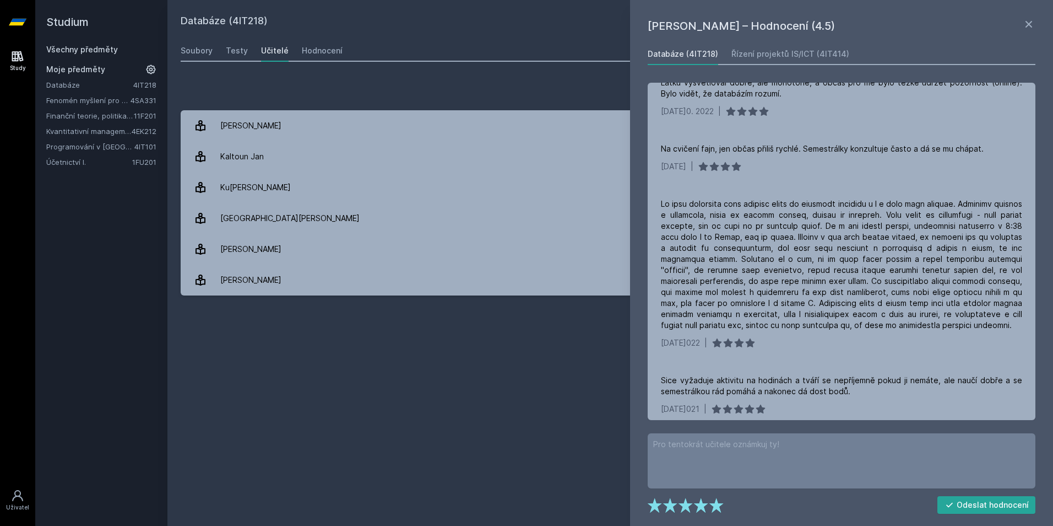
scroll to position [350, 0]
click at [581, 414] on div "Databáze (4IT218) Odebrat z mých předmětů [GEOGRAPHIC_DATA] Testy Učitelé Hodno…" at bounding box center [611, 262] width 860 height 499
click at [1030, 20] on icon at bounding box center [1029, 24] width 13 height 13
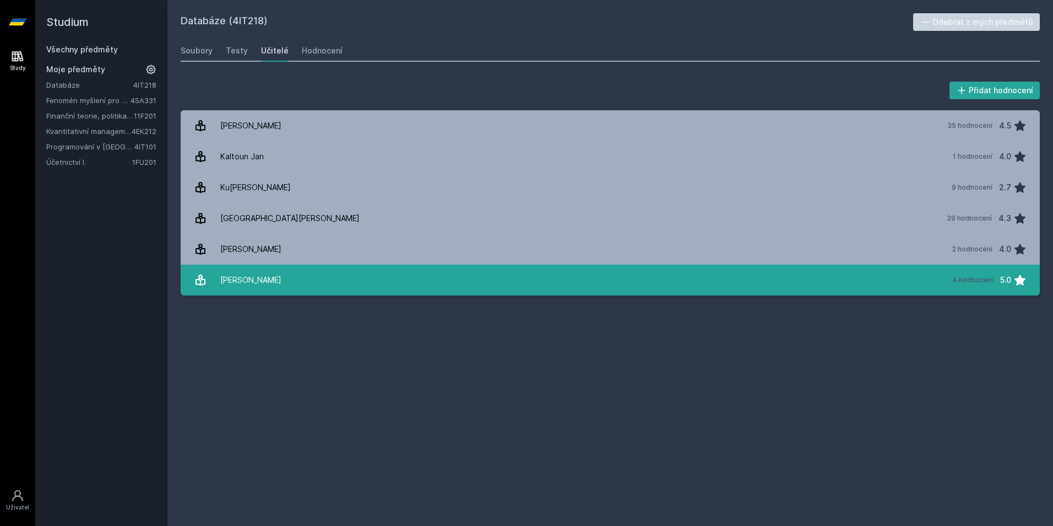
click at [936, 280] on link "Vedr[PERSON_NAME] 4 hodnocení 5.0" at bounding box center [611, 279] width 860 height 31
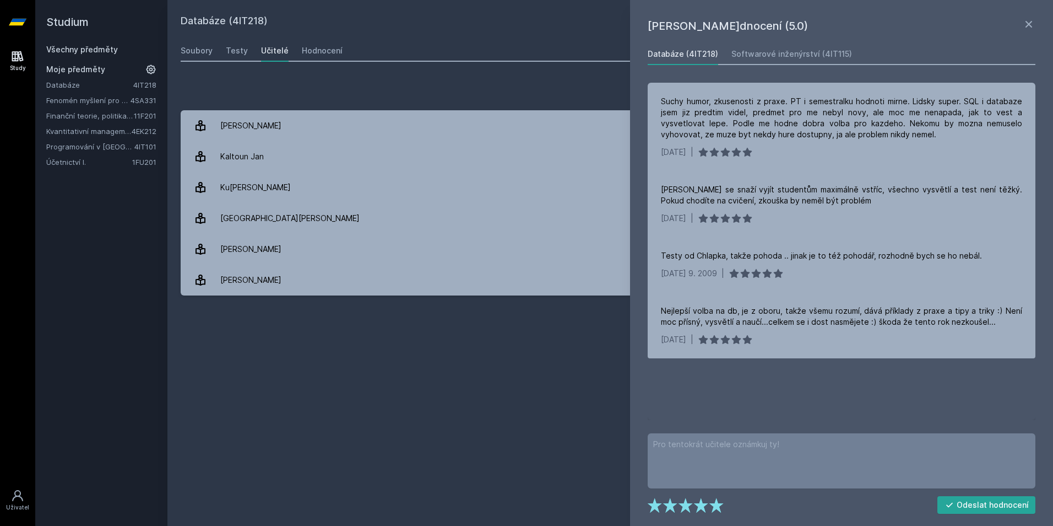
click at [556, 418] on div "Databáze (4IT218) Odebrat z mých předmětů [GEOGRAPHIC_DATA] Testy Učitelé Hodno…" at bounding box center [611, 262] width 860 height 499
click at [1026, 29] on icon at bounding box center [1029, 24] width 13 height 13
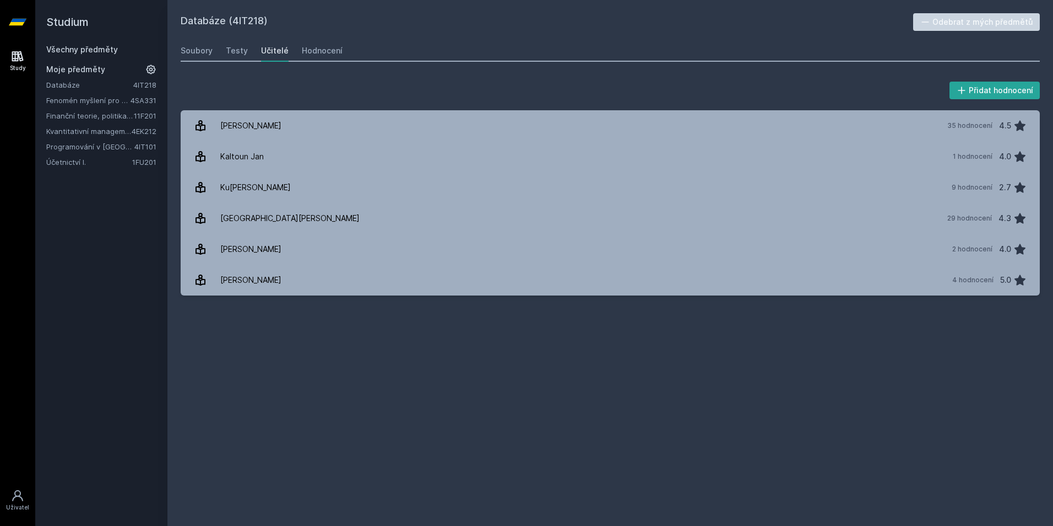
click at [101, 46] on link "Všechny předměty" at bounding box center [82, 49] width 72 height 9
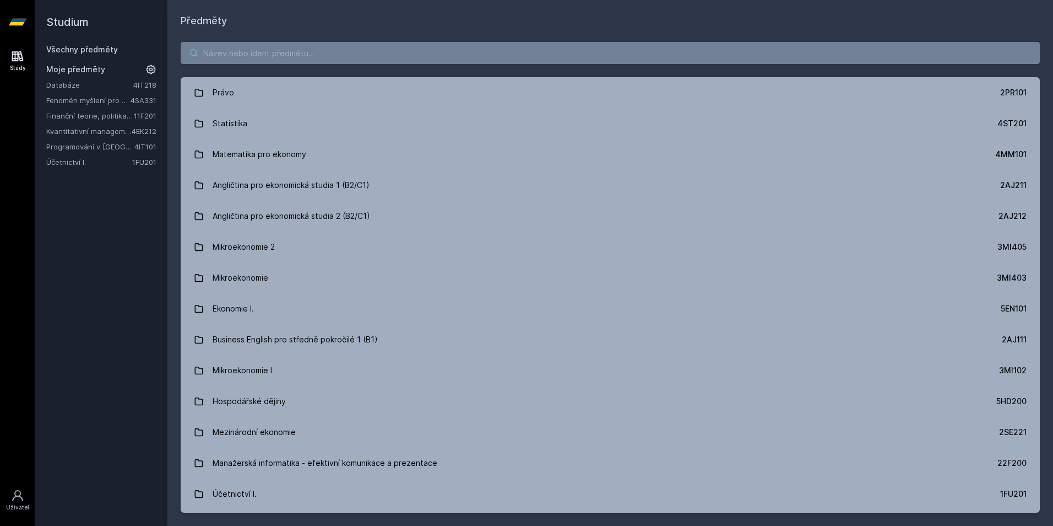
click at [407, 53] on input "search" at bounding box center [611, 53] width 860 height 22
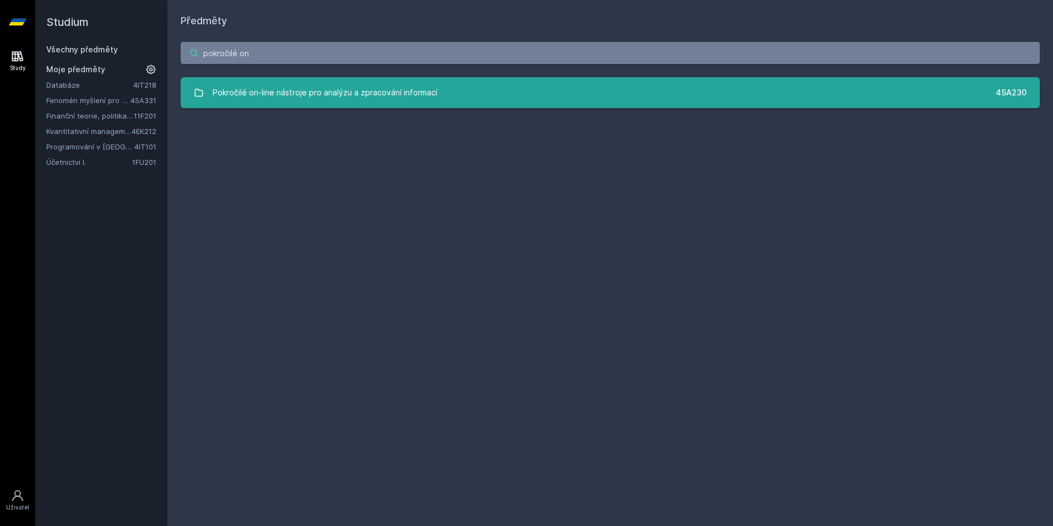
type input "pokročilé on"
click at [282, 94] on div "Pokročilé on-line nástroje pro analýzu a zpracování informací" at bounding box center [325, 93] width 225 height 22
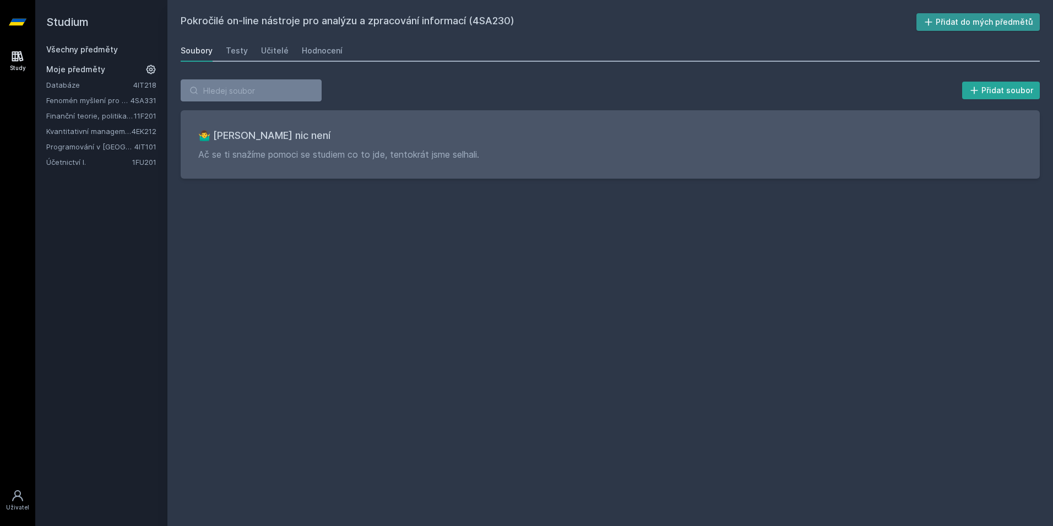
click at [926, 22] on button "Přidat do mých předmětů" at bounding box center [979, 22] width 124 height 18
click at [220, 54] on div "Soubory Testy Učitelé Hodnocení" at bounding box center [611, 51] width 860 height 22
click at [233, 53] on div "Testy" at bounding box center [237, 50] width 22 height 11
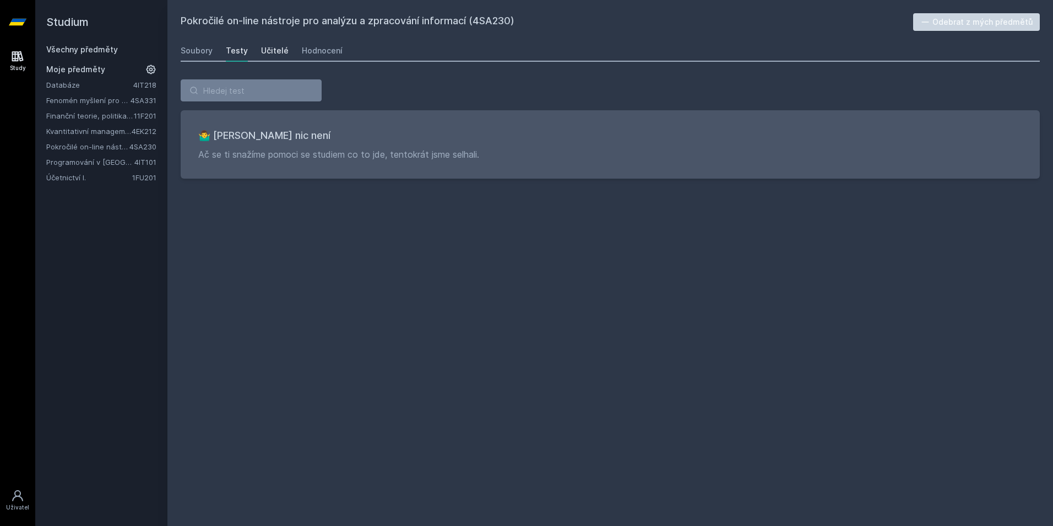
click at [274, 51] on div "Učitelé" at bounding box center [275, 50] width 28 height 11
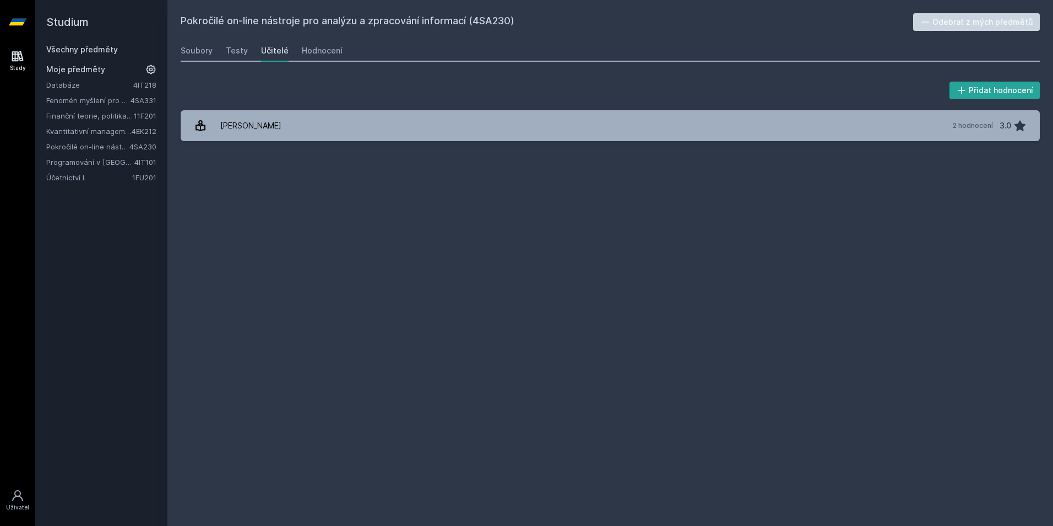
click at [332, 104] on div "Přidat hodnocení Syrová[PERSON_NAME] 2 hodnocení 3.0 [PERSON_NAME], něco se pok…" at bounding box center [611, 110] width 860 height 62
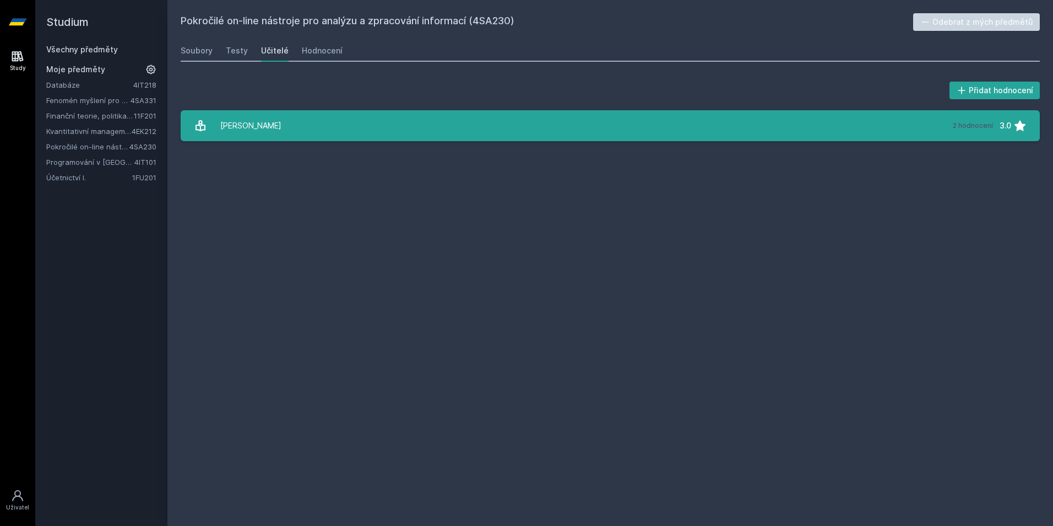
click at [325, 119] on link "[PERSON_NAME] 2 hodnocení 3.0" at bounding box center [611, 125] width 860 height 31
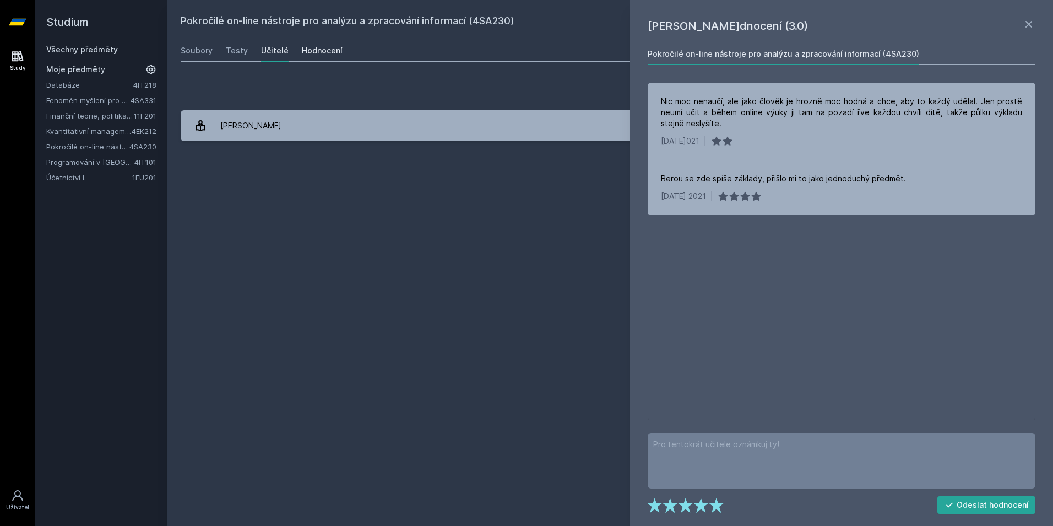
click at [316, 55] on div "Hodnocení" at bounding box center [322, 50] width 41 height 11
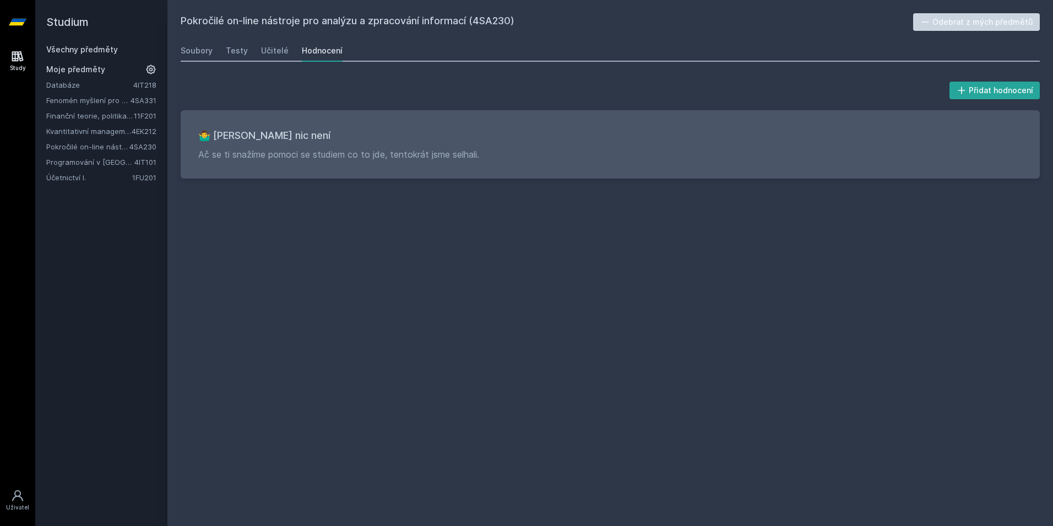
click at [90, 107] on div "Databáze 4IT218 Fenomén myšlení pro manažery 4SA331 Finanční teorie, politika a…" at bounding box center [101, 131] width 110 height 104
click at [89, 106] on div "Databáze 4IT218 Fenomén myšlení pro manažery 4SA331 Finanční teorie, politika a…" at bounding box center [101, 131] width 110 height 104
click at [89, 136] on link "Kvantitativní management" at bounding box center [88, 131] width 85 height 11
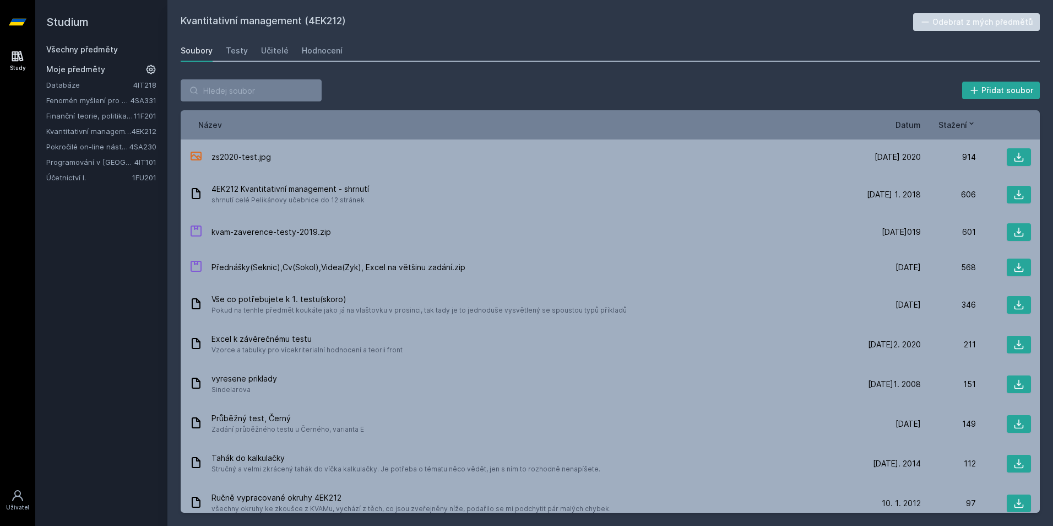
click at [94, 164] on link "Programování v [GEOGRAPHIC_DATA]" at bounding box center [90, 161] width 88 height 11
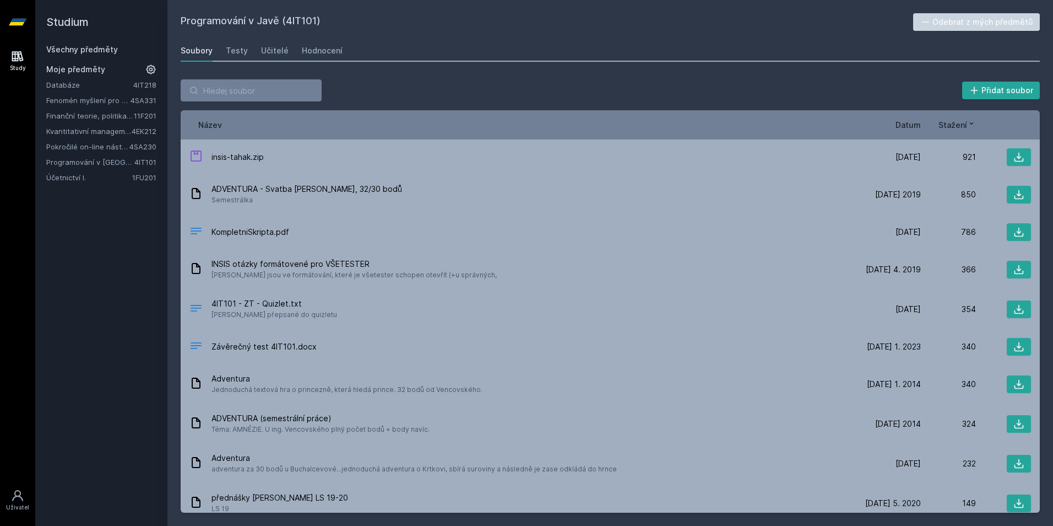
click at [79, 186] on div "Studium Všechny předměty Moje předměty Databáze 4IT218 Fenomén myšlení pro mana…" at bounding box center [101, 263] width 132 height 526
click at [79, 183] on div "Studium Všechny předměty Moje předměty Databáze 4IT218 Fenomén myšlení pro mana…" at bounding box center [101, 263] width 132 height 526
click at [79, 181] on link "Účetnictví I." at bounding box center [89, 177] width 86 height 11
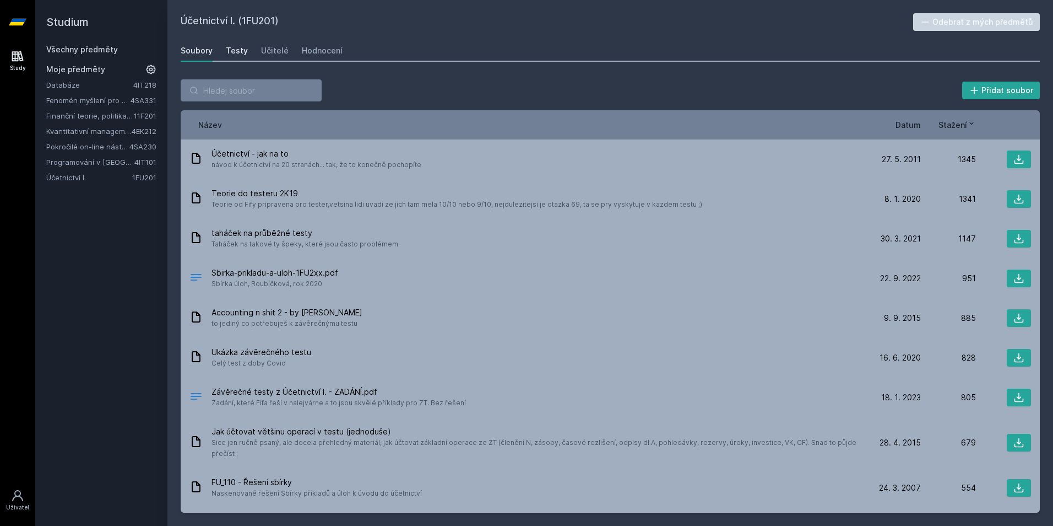
click at [241, 53] on div "Testy" at bounding box center [237, 50] width 22 height 11
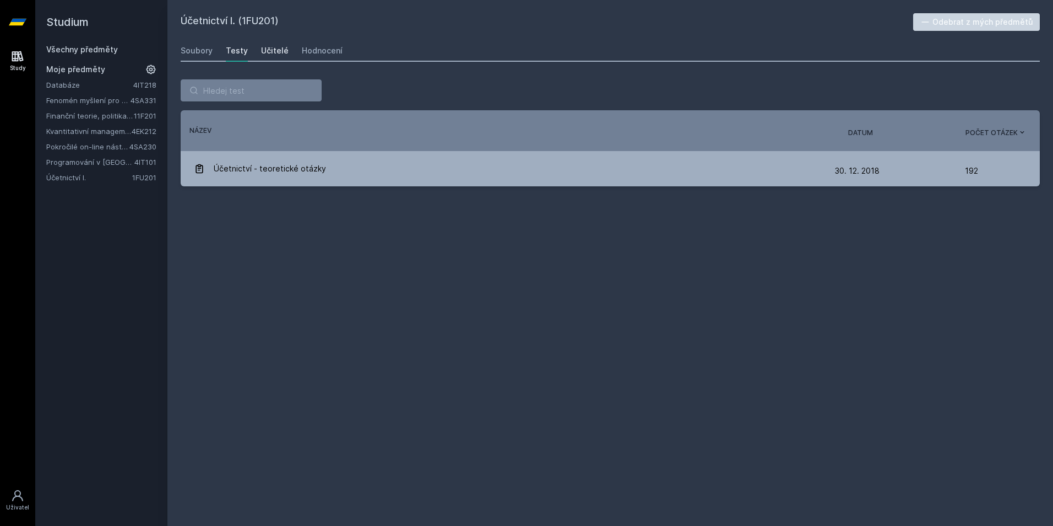
click at [261, 52] on div "Učitelé" at bounding box center [275, 50] width 28 height 11
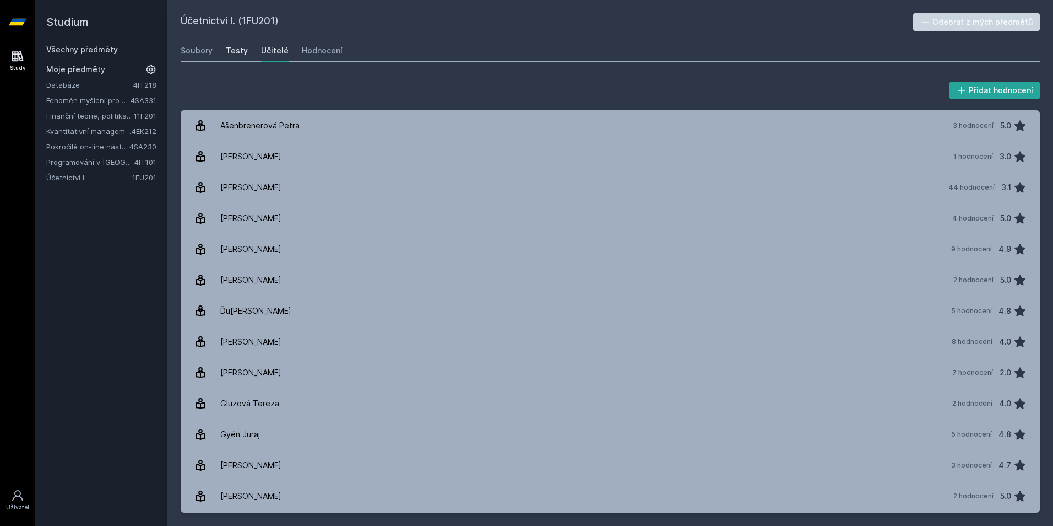
click at [234, 51] on div "Testy" at bounding box center [237, 50] width 22 height 11
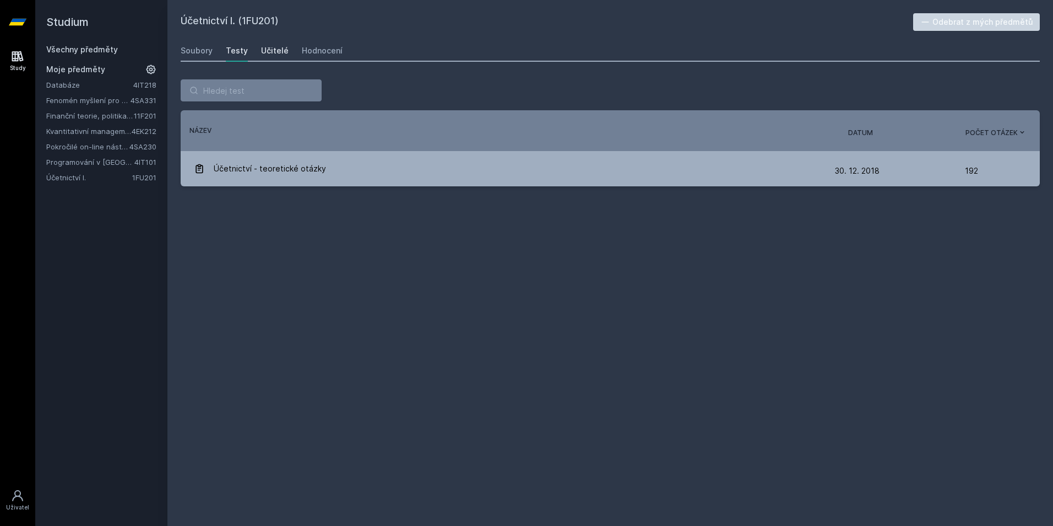
click at [268, 56] on link "Učitelé" at bounding box center [275, 51] width 28 height 22
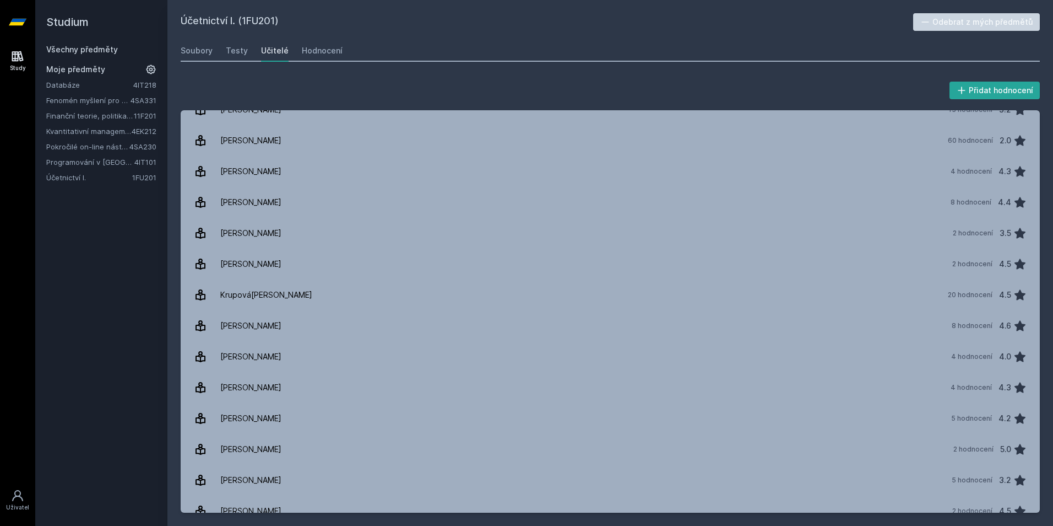
scroll to position [482, 0]
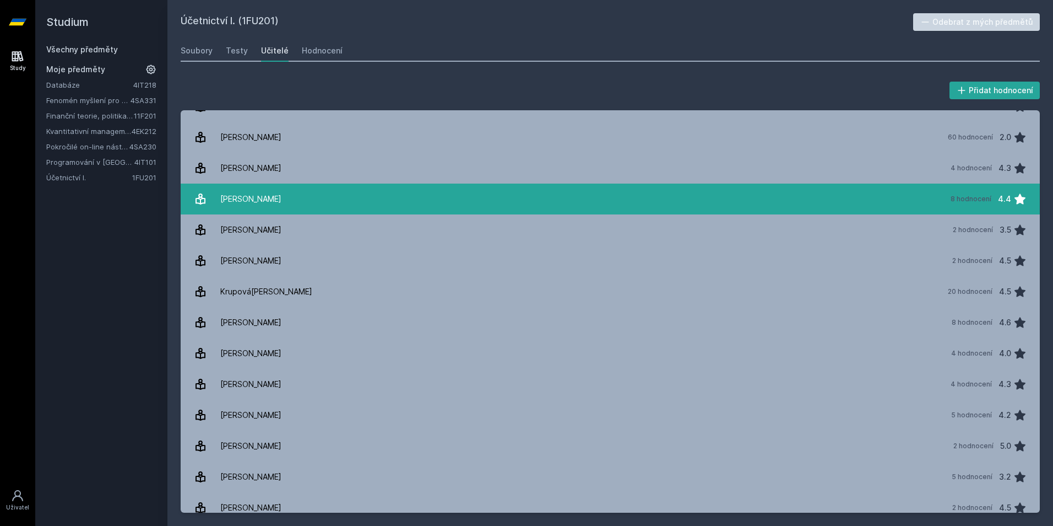
click at [574, 203] on link "[PERSON_NAME] 8 hodnocení 4.4" at bounding box center [611, 198] width 860 height 31
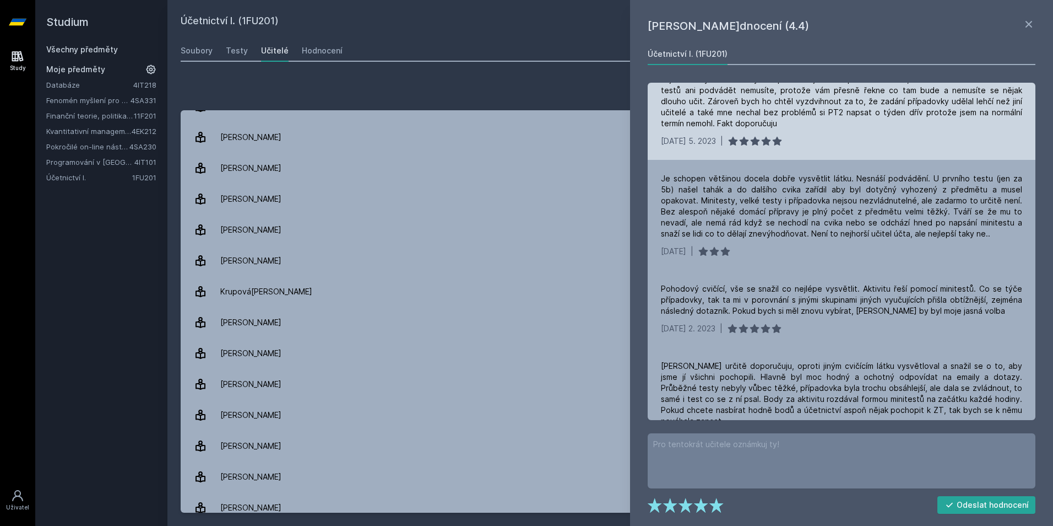
scroll to position [401, 0]
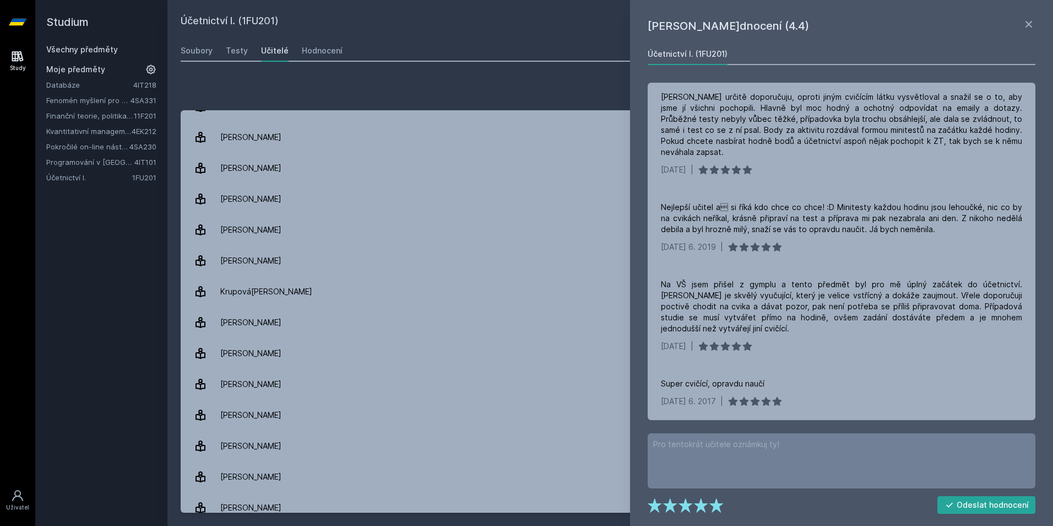
click at [770, 238] on div "Nejlepší učitel a si říká kdo chce co chce! :D Minitesty každou hodinu jsou le…" at bounding box center [842, 226] width 388 height 77
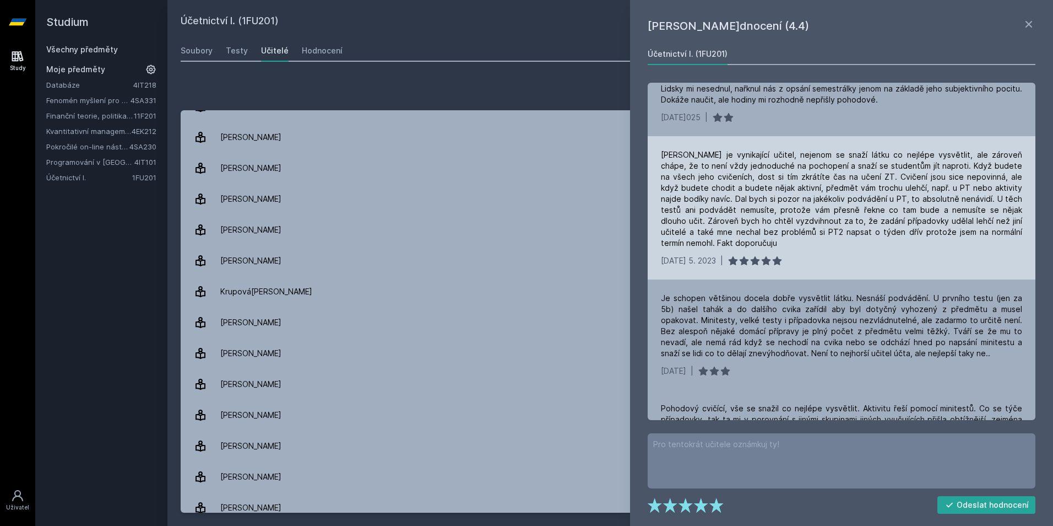
scroll to position [0, 0]
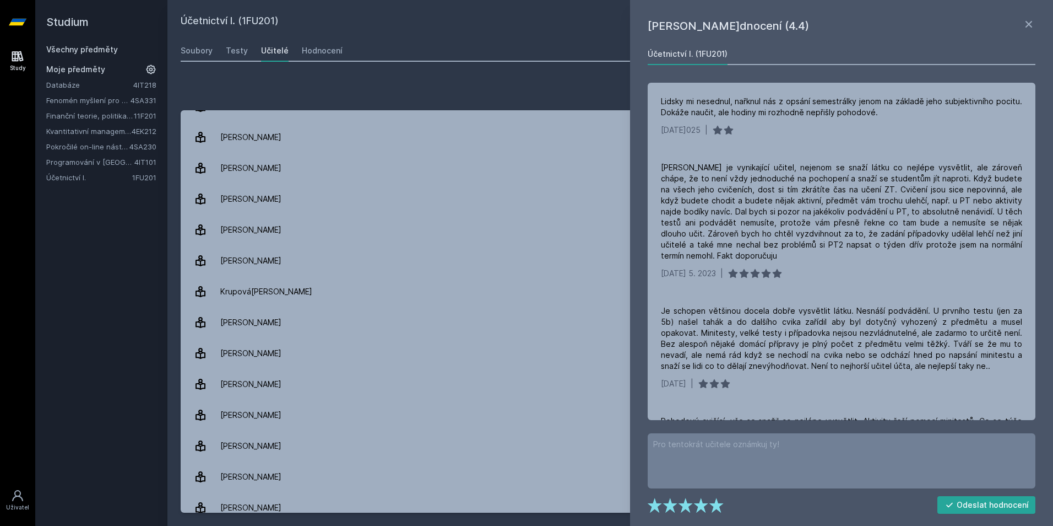
click at [582, 88] on div "Přidat hodnocení" at bounding box center [611, 90] width 860 height 22
click at [1030, 21] on icon at bounding box center [1029, 24] width 13 height 13
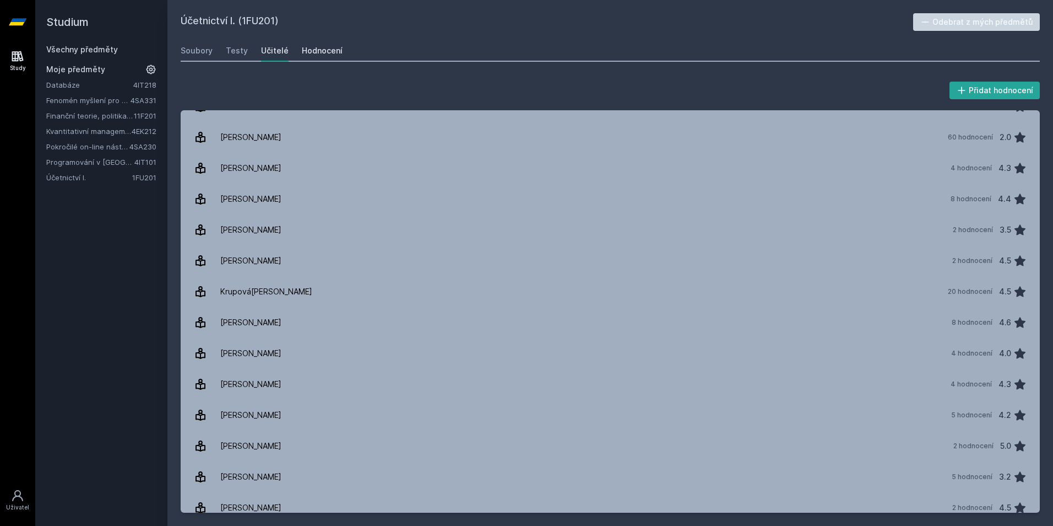
click at [337, 53] on div "Hodnocení" at bounding box center [322, 50] width 41 height 11
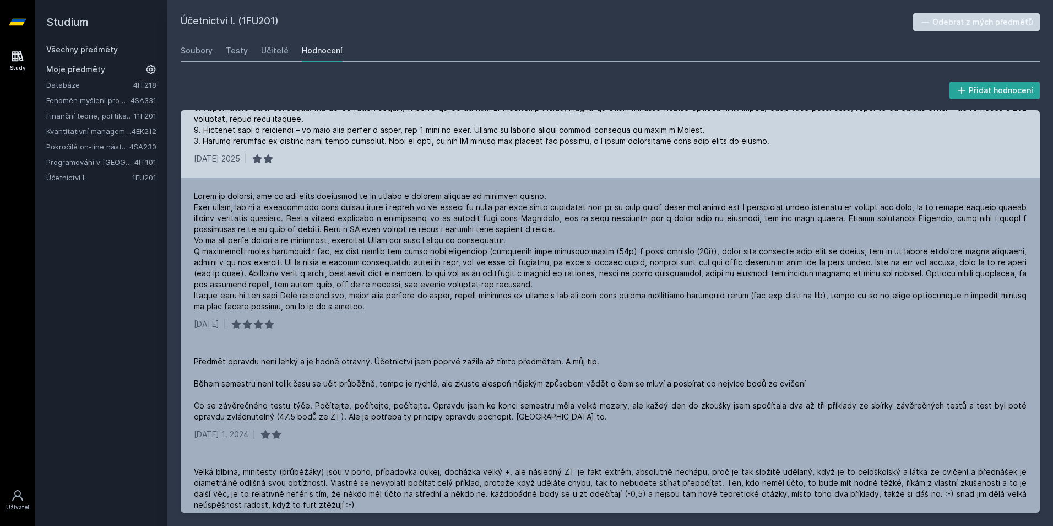
scroll to position [477, 0]
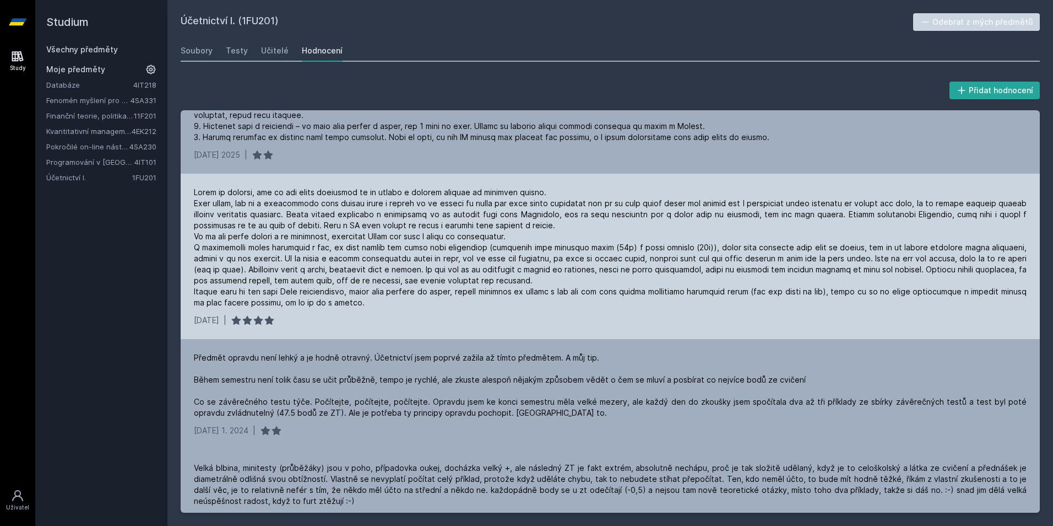
drag, startPoint x: 310, startPoint y: 207, endPoint x: 268, endPoint y: 318, distance: 119.2
click at [263, 318] on icon at bounding box center [258, 320] width 9 height 9
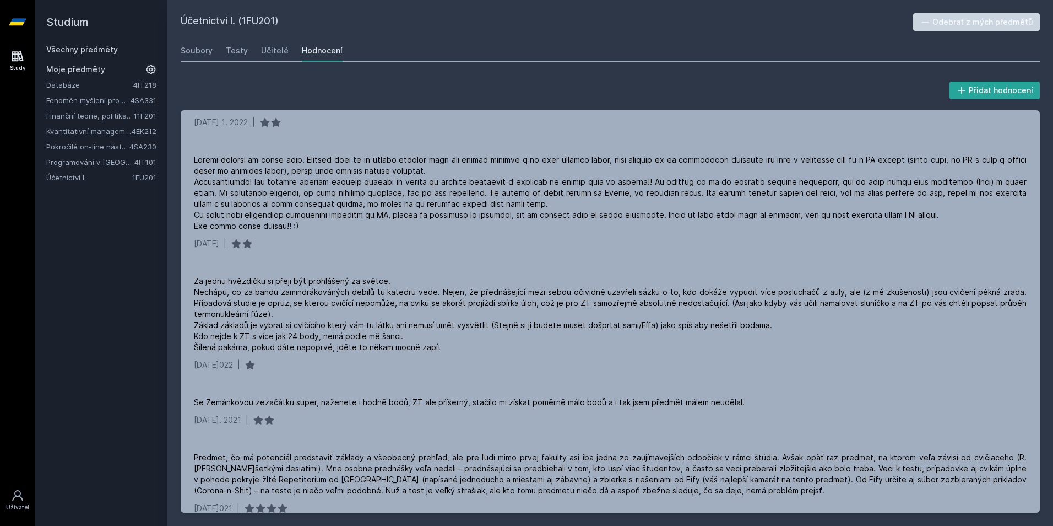
scroll to position [2174, 0]
